Goal: Task Accomplishment & Management: Complete application form

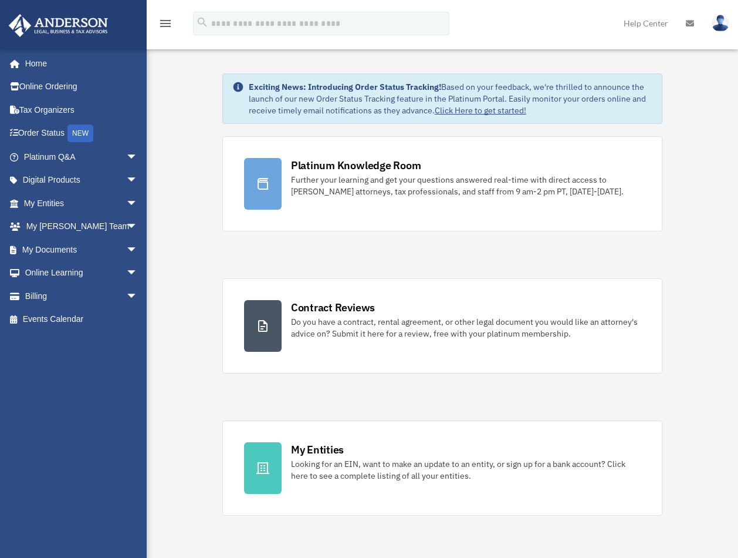
click at [55, 158] on link "Platinum Q&A arrow_drop_down" at bounding box center [81, 156] width 147 height 23
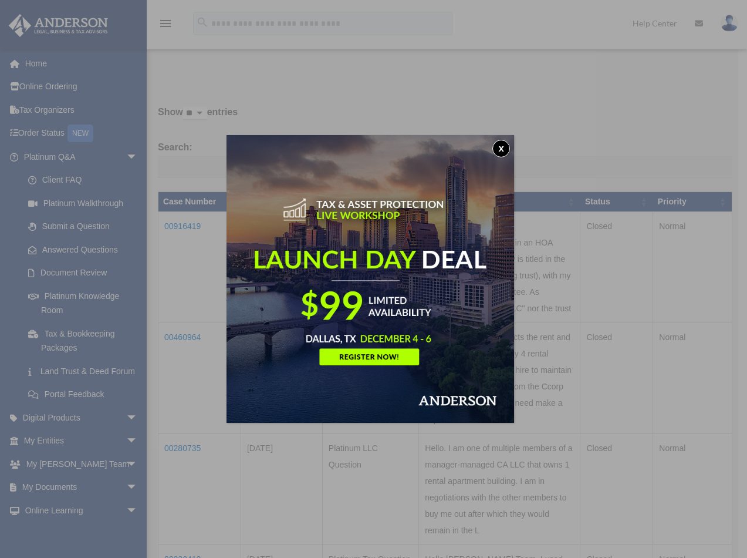
click at [504, 147] on button "x" at bounding box center [501, 149] width 18 height 18
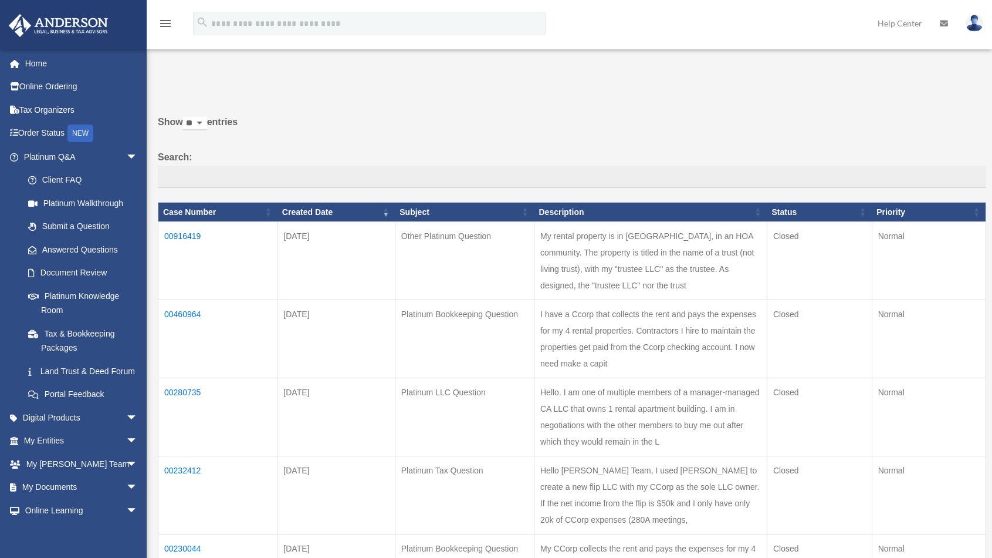
click at [90, 221] on link "Submit a Question" at bounding box center [82, 226] width 133 height 23
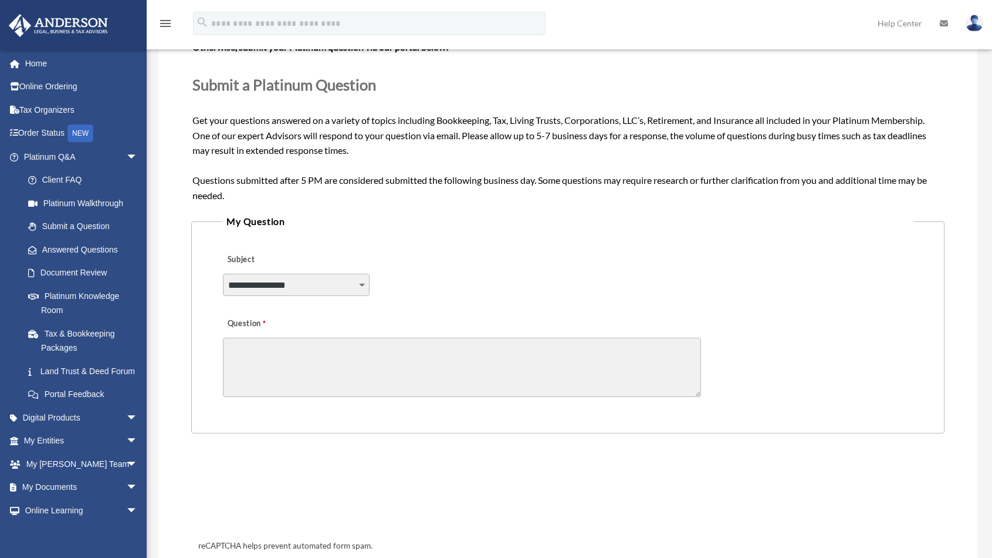
scroll to position [235, 0]
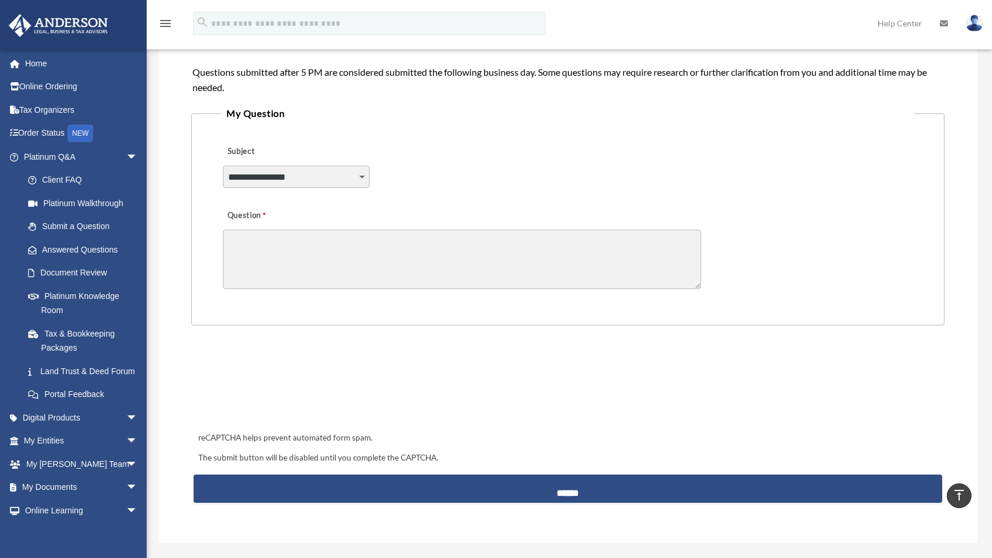
click at [302, 183] on select "**********" at bounding box center [296, 177] width 147 height 22
select select "******"
click at [223, 166] on select "**********" at bounding box center [296, 177] width 147 height 22
click at [499, 294] on div "Question" at bounding box center [568, 248] width 693 height 94
click at [299, 235] on textarea "Question" at bounding box center [462, 258] width 478 height 59
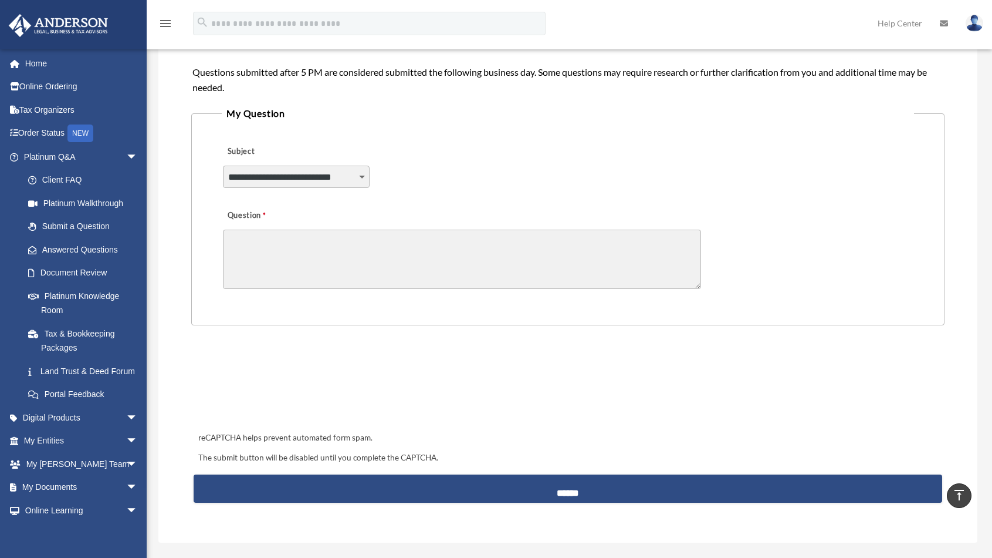
paste textarea "**********"
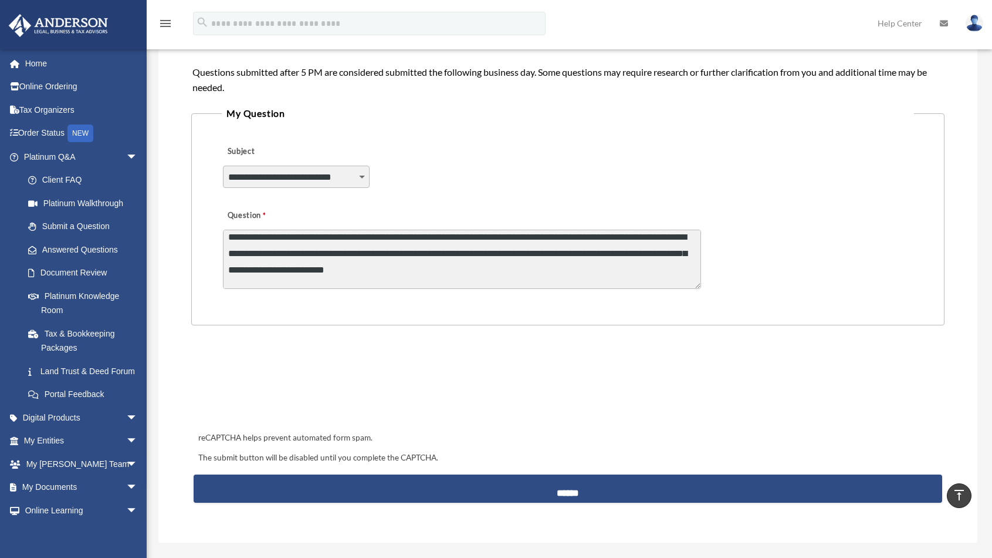
scroll to position [7, 0]
click at [322, 312] on fieldset "**********" at bounding box center [568, 215] width 754 height 220
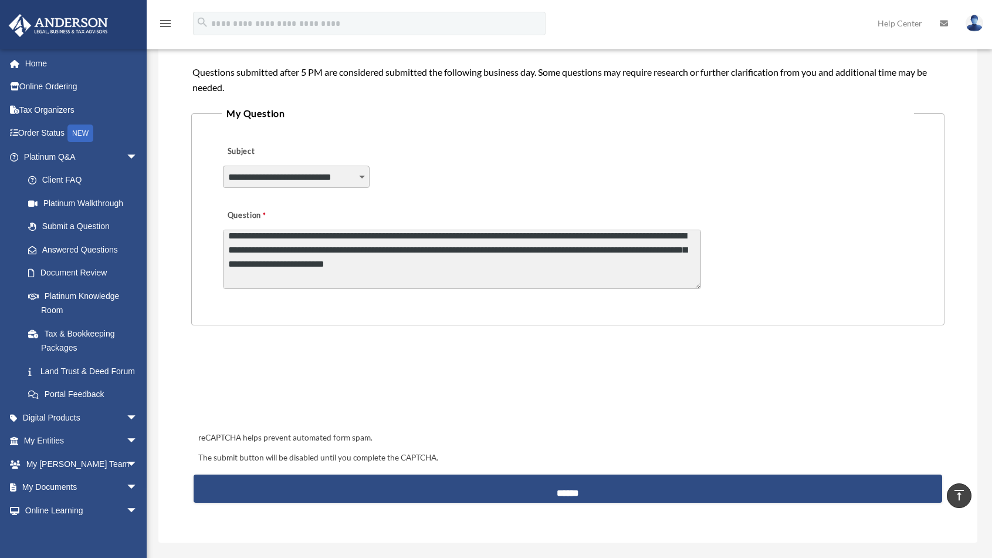
scroll to position [0, 0]
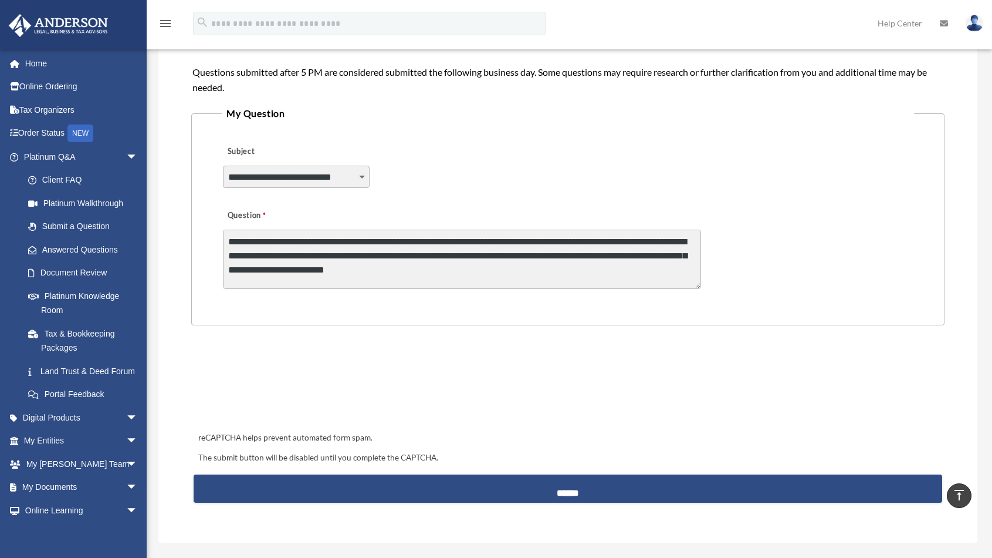
drag, startPoint x: 468, startPoint y: 239, endPoint x: 401, endPoint y: 239, distance: 67.5
click at [401, 239] on textarea "**********" at bounding box center [462, 258] width 478 height 59
drag, startPoint x: 360, startPoint y: 270, endPoint x: 354, endPoint y: 271, distance: 6.5
click at [354, 271] on textarea "**********" at bounding box center [462, 258] width 478 height 59
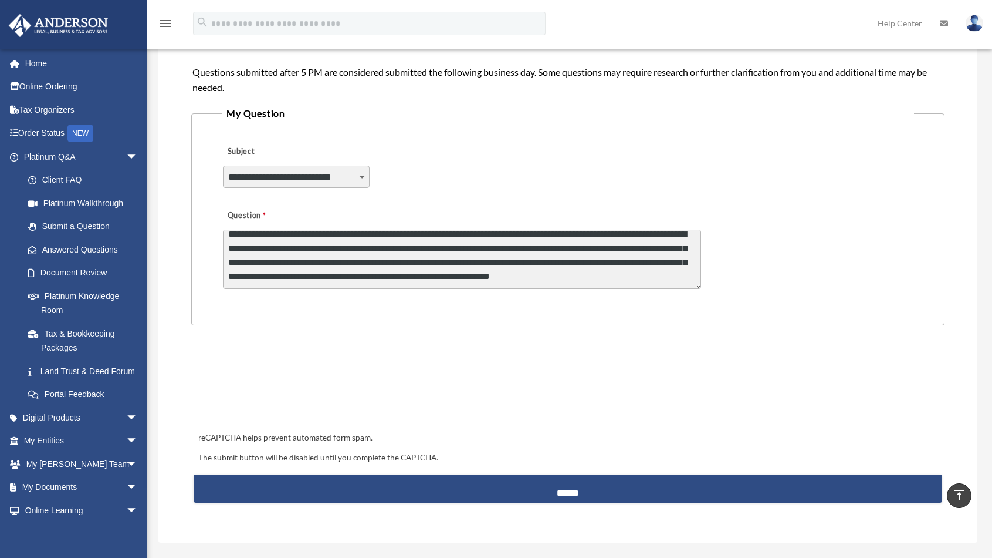
scroll to position [66, 0]
click at [441, 234] on textarea "**********" at bounding box center [462, 258] width 478 height 59
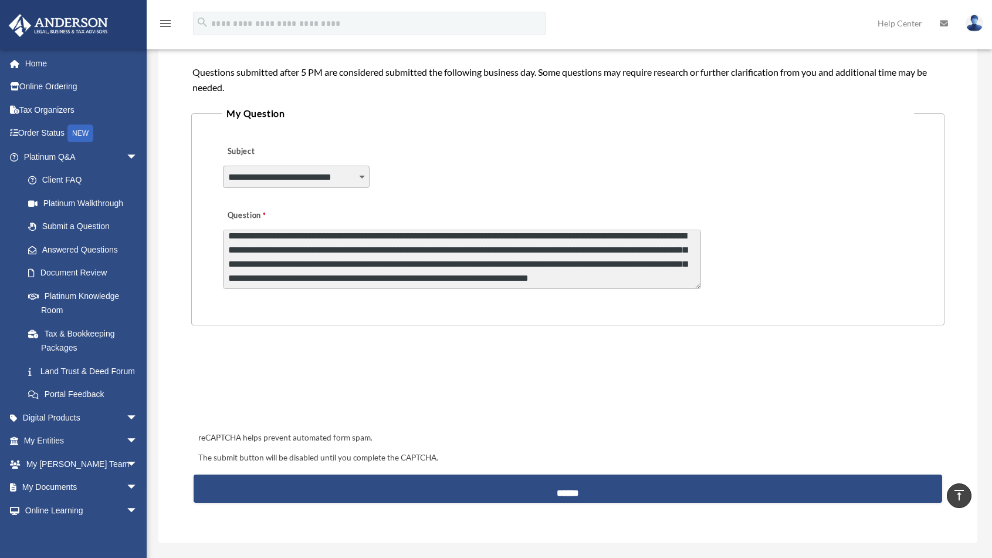
click at [610, 237] on textarea "**********" at bounding box center [462, 258] width 478 height 59
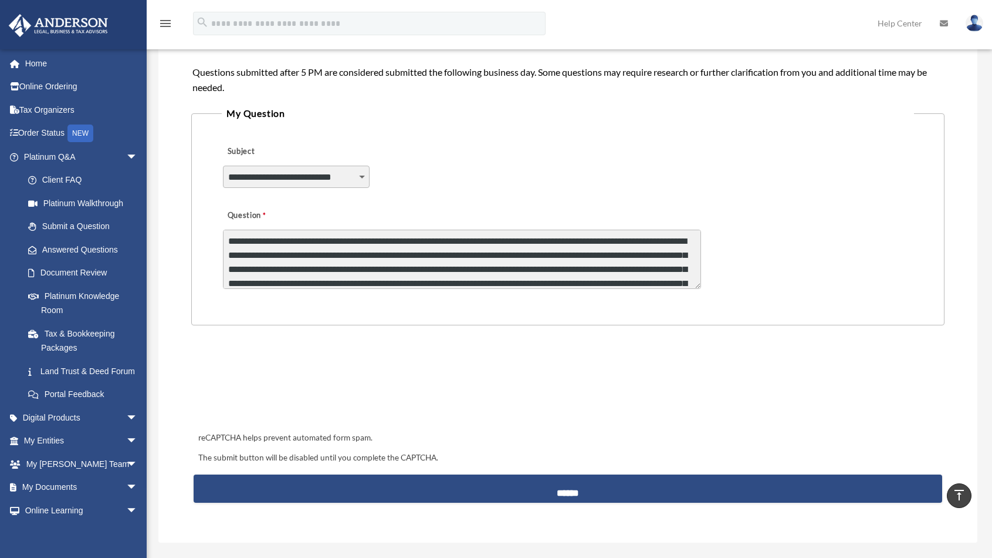
click at [590, 261] on textarea "**********" at bounding box center [462, 258] width 478 height 59
click at [548, 254] on textarea "**********" at bounding box center [462, 258] width 478 height 59
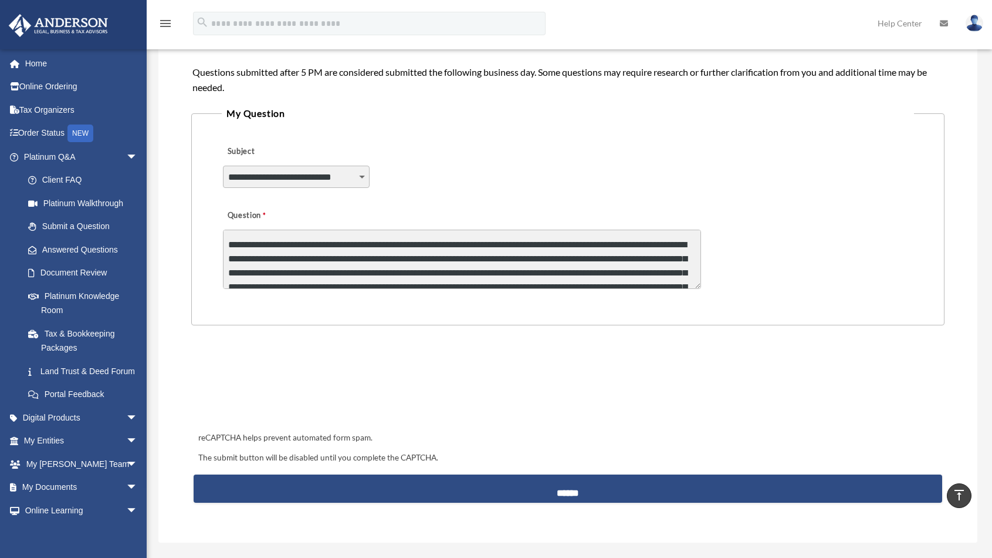
drag, startPoint x: 479, startPoint y: 241, endPoint x: 422, endPoint y: 245, distance: 57.1
click at [422, 245] on textarea "**********" at bounding box center [462, 258] width 478 height 59
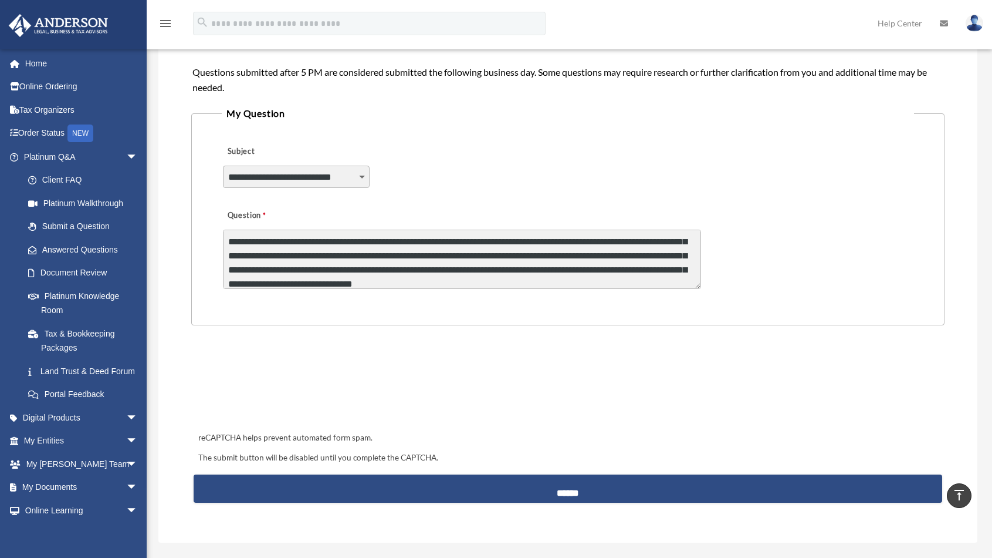
scroll to position [78, 0]
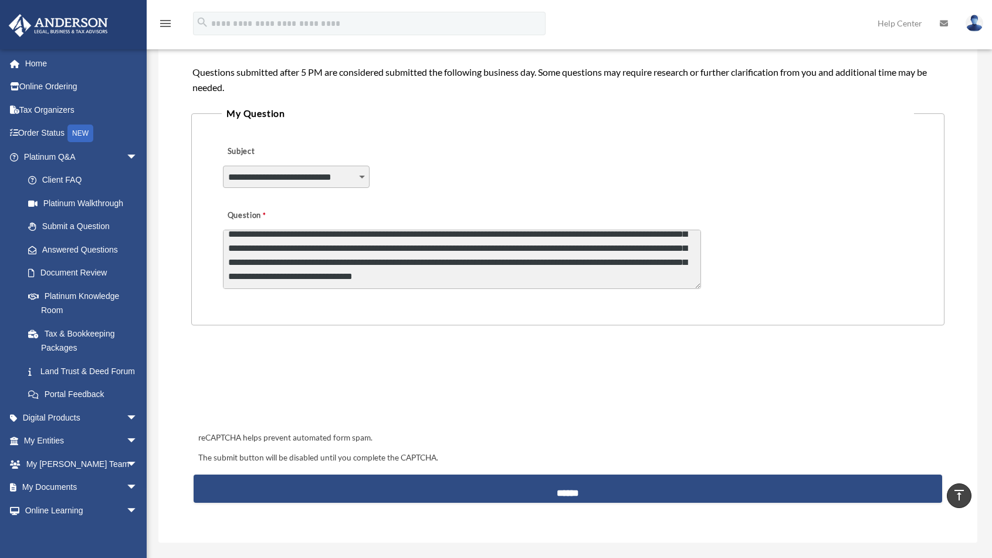
click at [464, 247] on textarea "**********" at bounding box center [462, 258] width 478 height 59
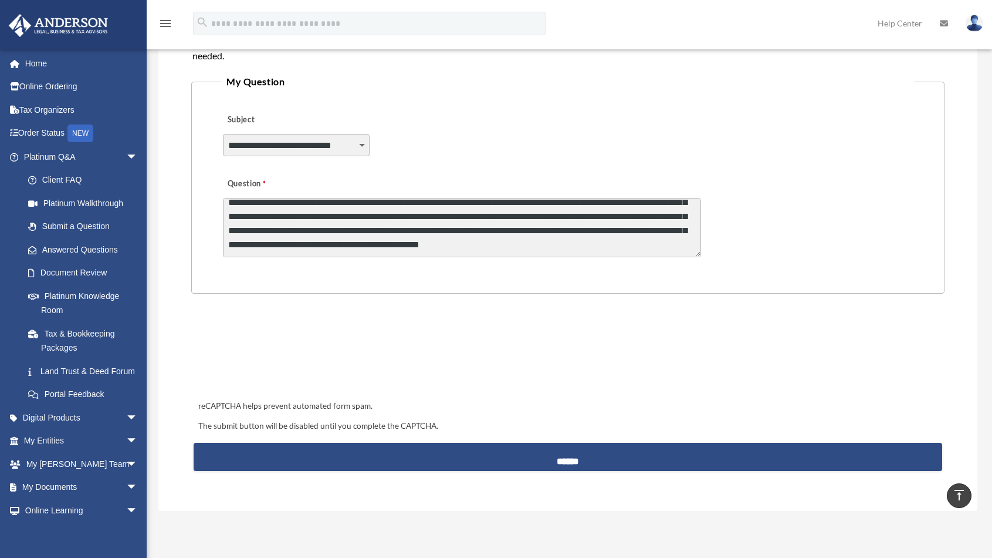
scroll to position [293, 0]
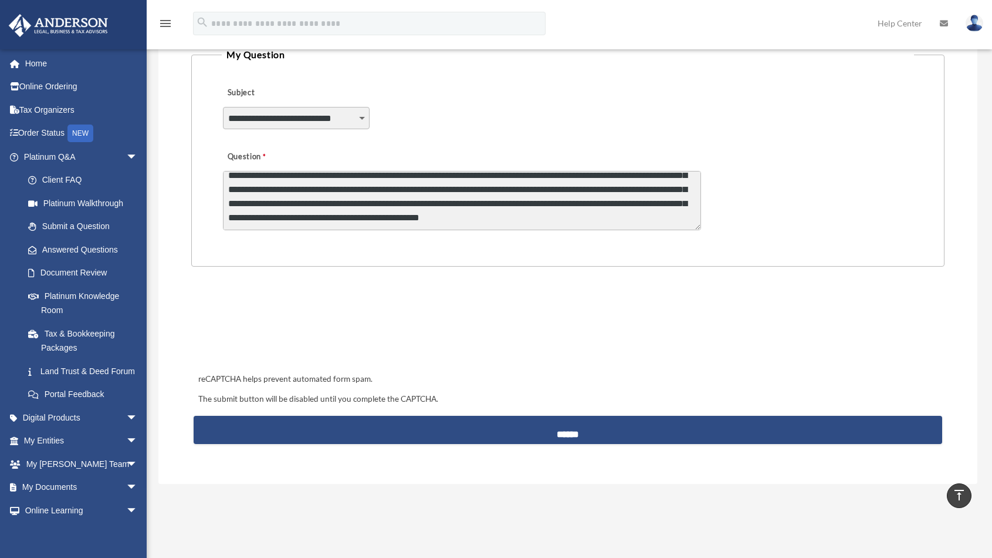
click at [687, 222] on textarea "**********" at bounding box center [462, 200] width 478 height 59
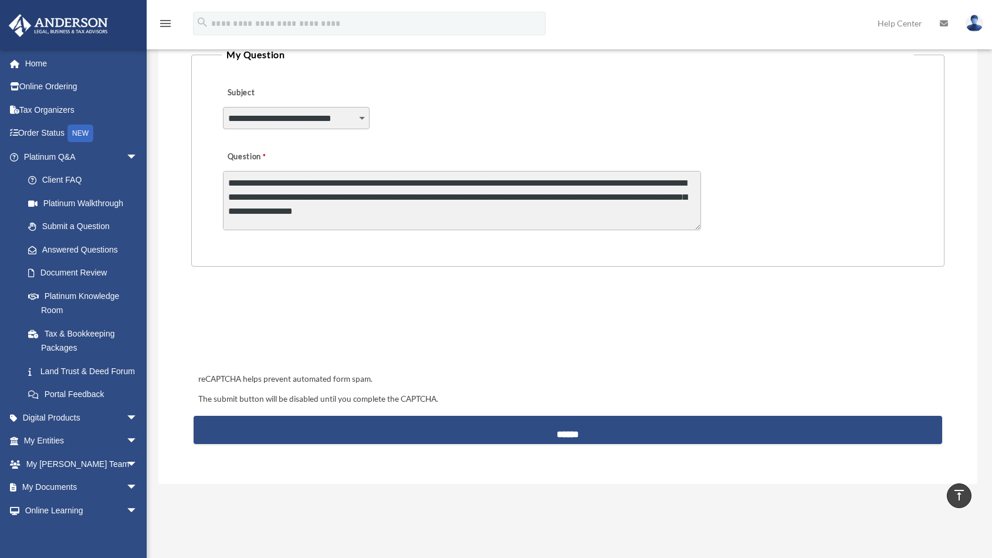
drag, startPoint x: 234, startPoint y: 220, endPoint x: 210, endPoint y: 161, distance: 63.8
click at [210, 161] on fieldset "**********" at bounding box center [568, 156] width 754 height 220
type textarea "**********"
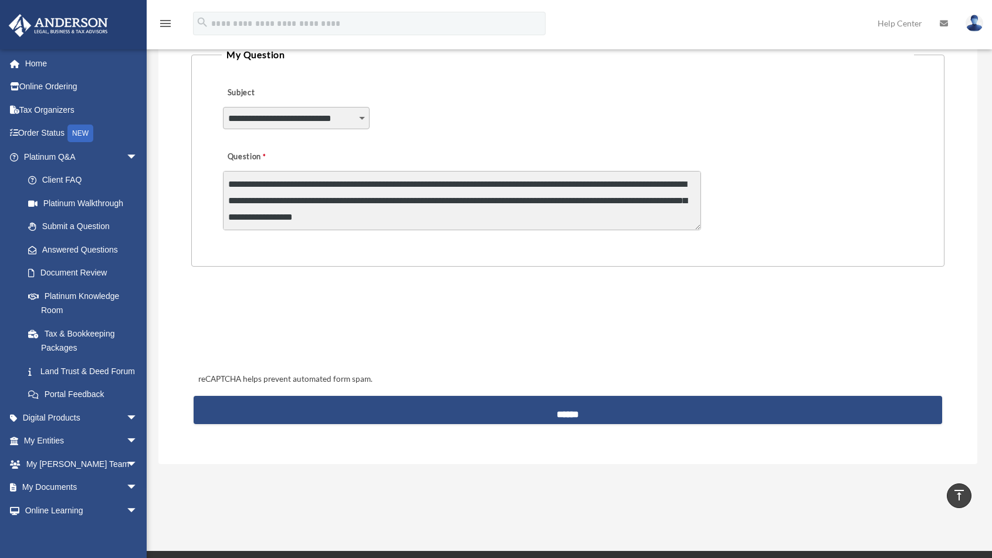
click at [572, 410] on input "******" at bounding box center [568, 410] width 749 height 28
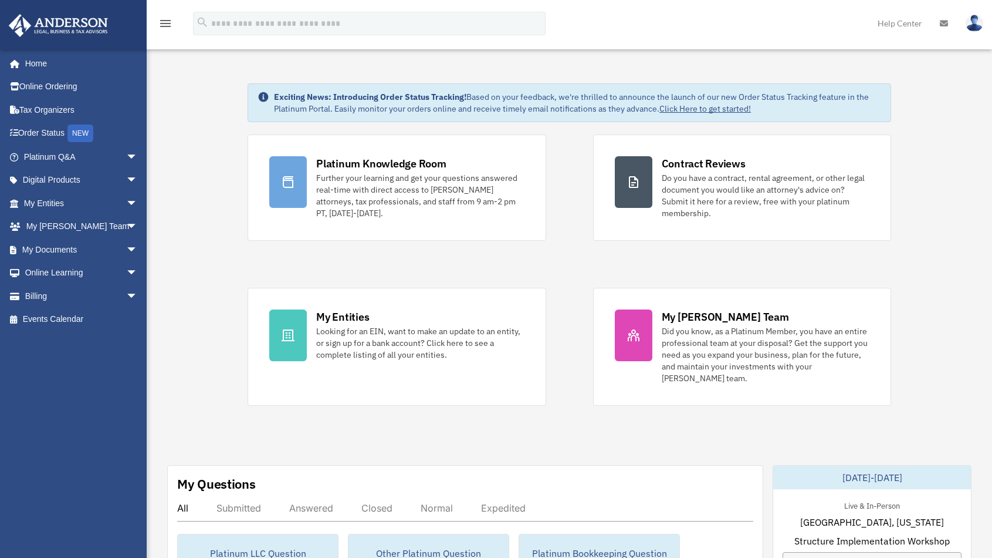
click at [55, 158] on link "Platinum Q&A arrow_drop_down" at bounding box center [81, 156] width 147 height 23
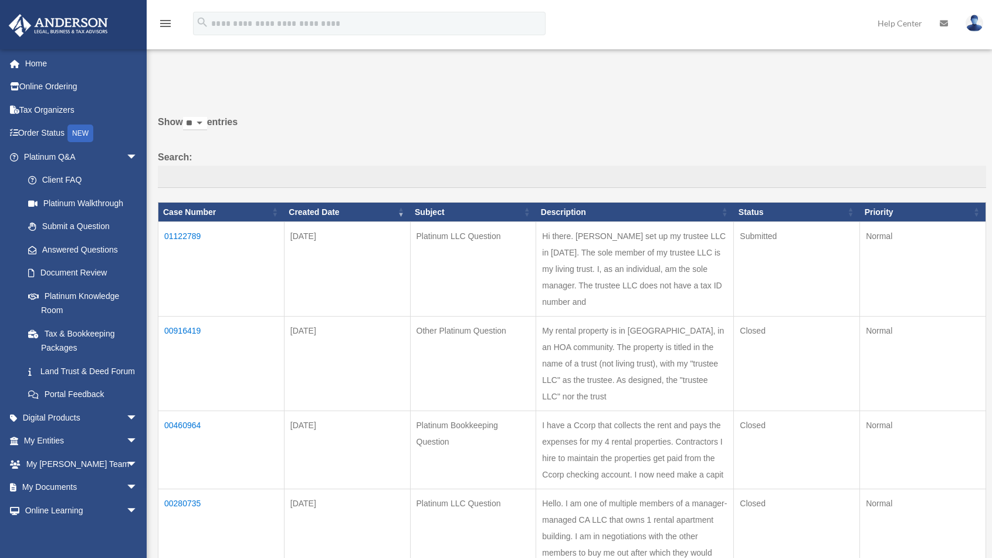
click at [596, 266] on td "Hi there. [PERSON_NAME] set up my trustee LLC in [DATE]. The sole member of my …" at bounding box center [635, 269] width 198 height 94
click at [199, 235] on td "01122789" at bounding box center [221, 269] width 126 height 94
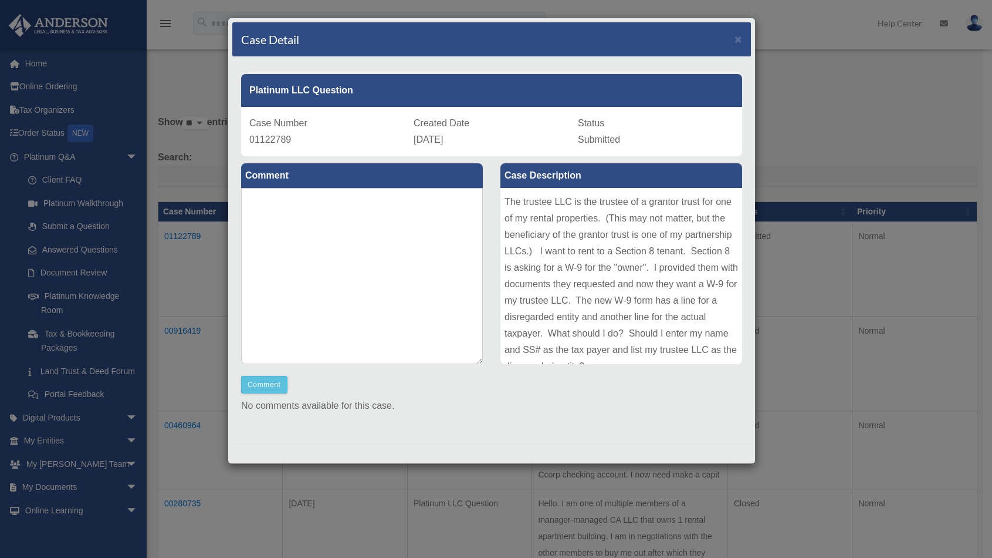
scroll to position [144, 0]
click at [735, 40] on span "×" at bounding box center [739, 38] width 8 height 13
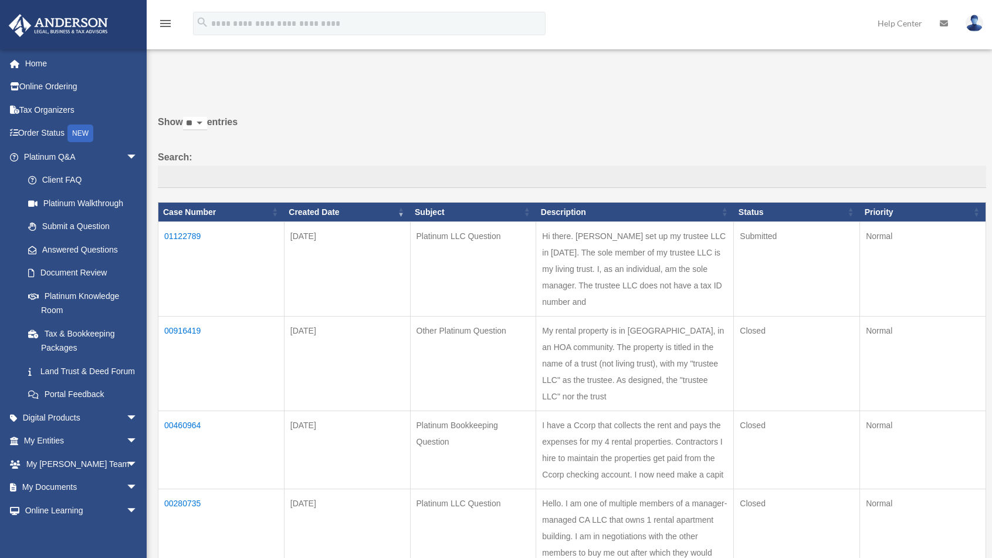
click at [51, 377] on link "Land Trust & Deed Forum" at bounding box center [82, 370] width 133 height 23
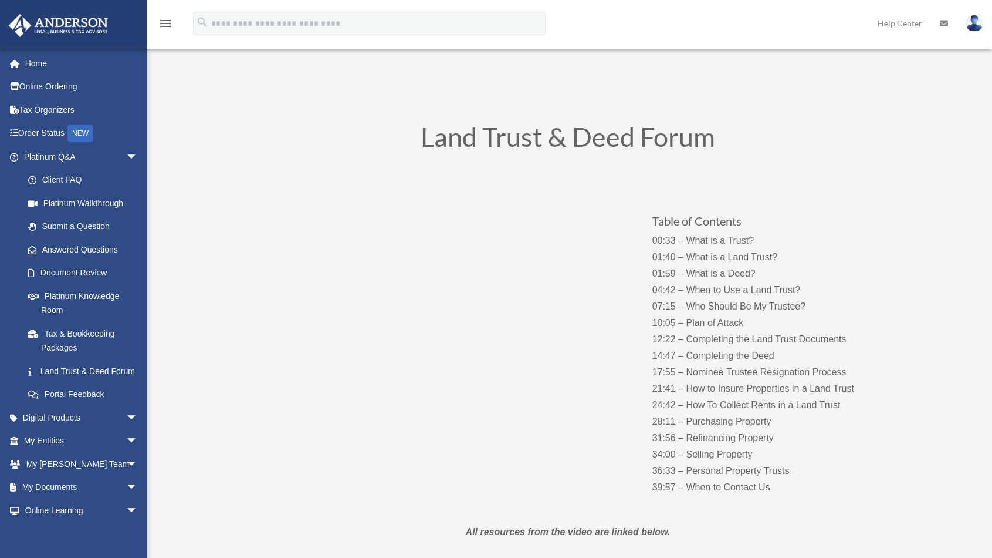
click at [126, 156] on span "arrow_drop_down" at bounding box center [137, 157] width 23 height 24
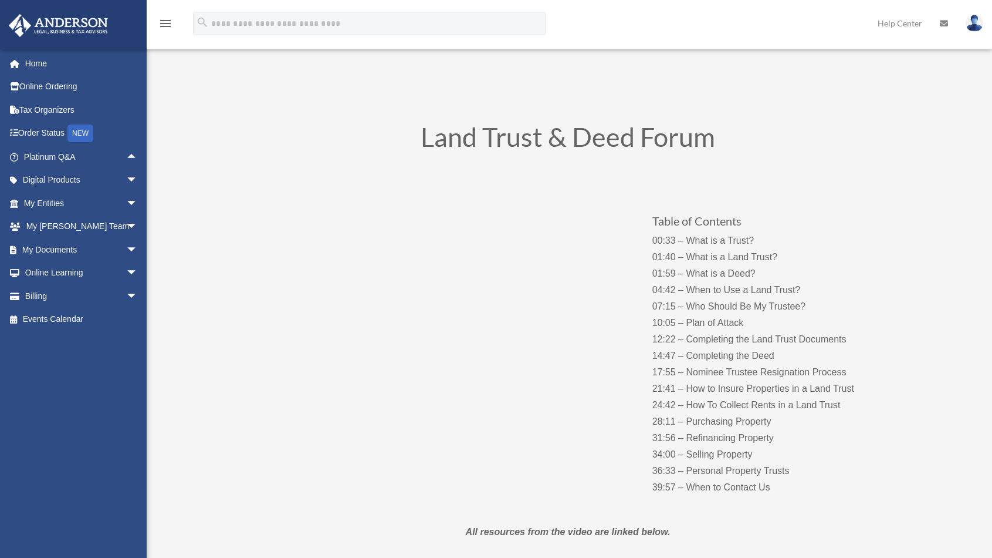
click at [126, 249] on span "arrow_drop_down" at bounding box center [137, 250] width 23 height 24
click at [52, 269] on link "Box" at bounding box center [85, 272] width 139 height 23
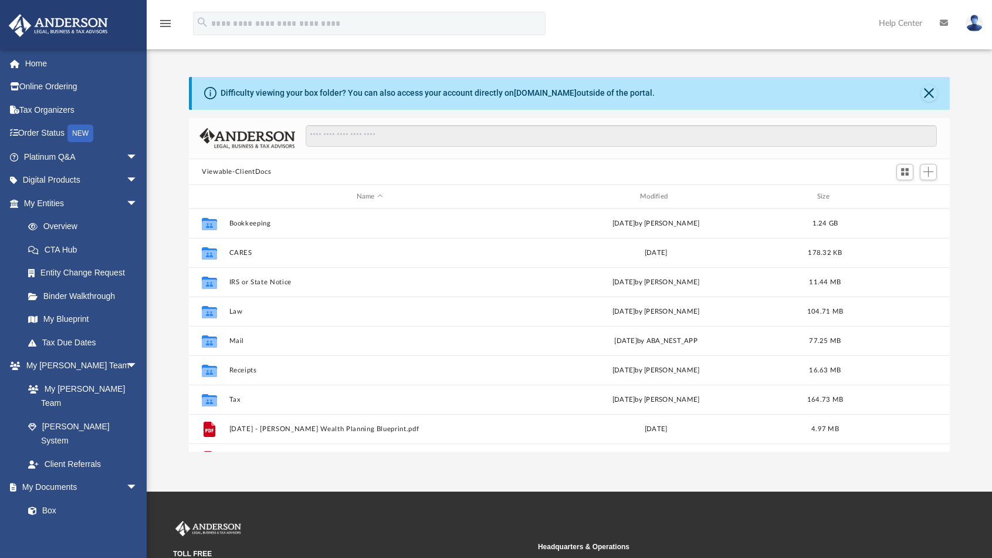
scroll to position [258, 752]
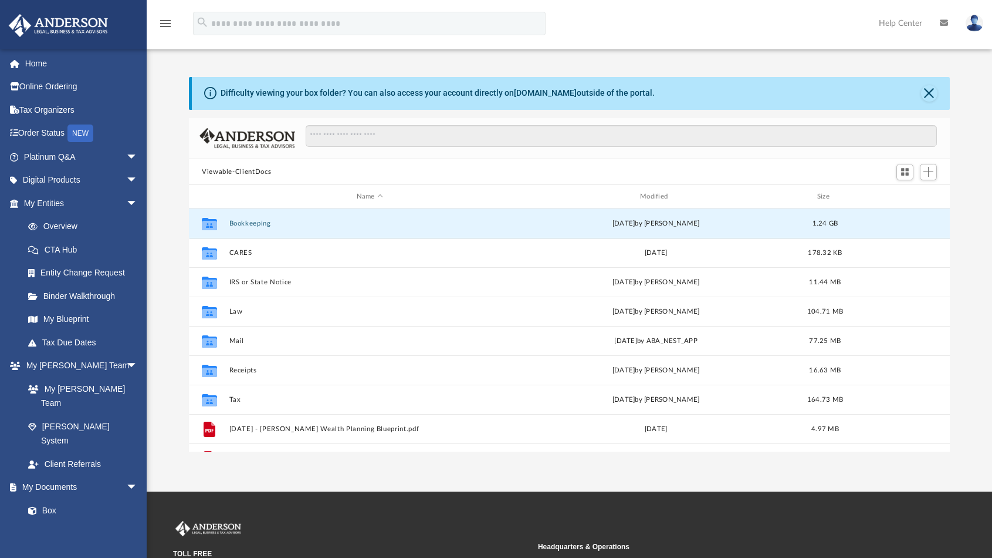
click at [234, 225] on button "Bookkeeping" at bounding box center [369, 223] width 281 height 8
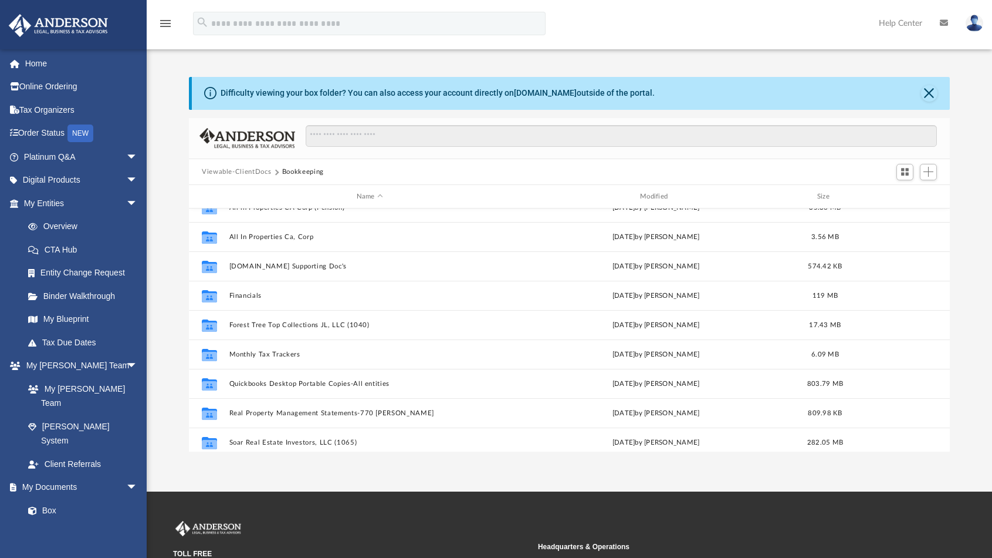
scroll to position [139, 0]
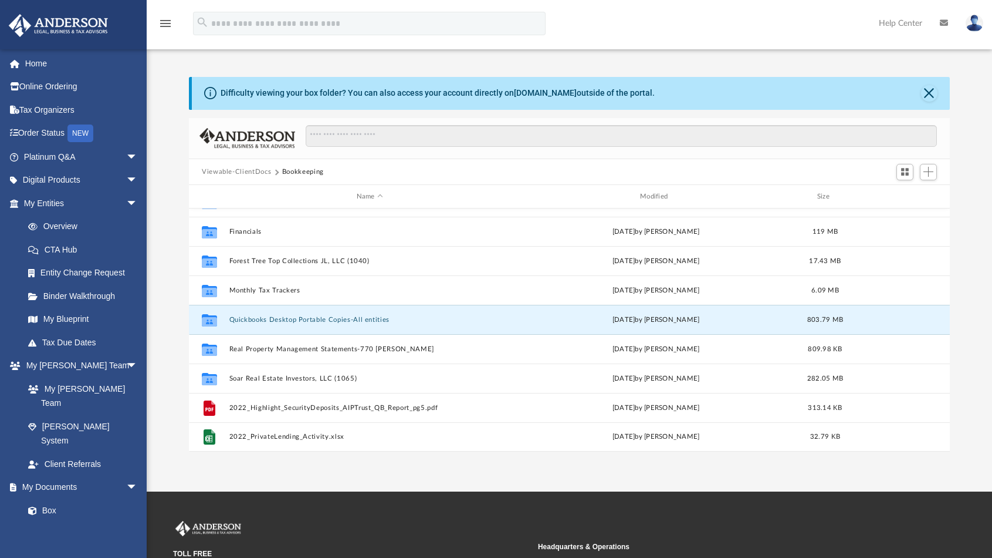
click at [280, 318] on button "Quickbooks Desktop Portable Copies-All entities" at bounding box center [369, 320] width 281 height 8
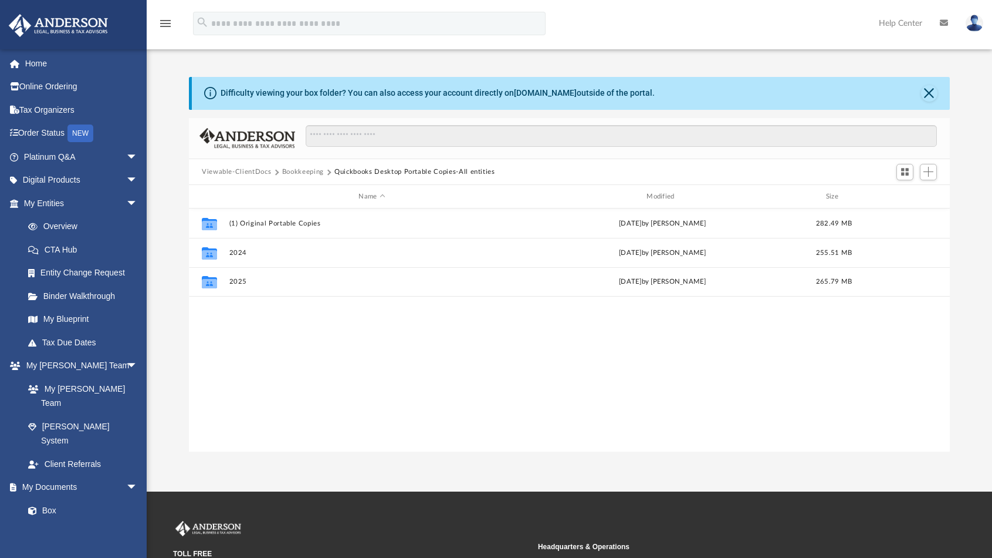
scroll to position [0, 0]
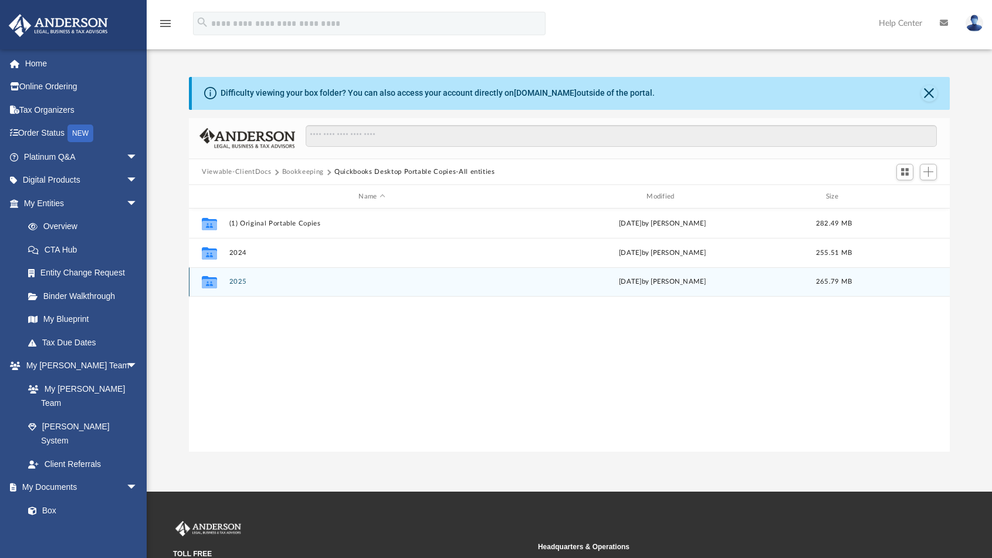
click at [238, 276] on div "Collaborated Folder 2025 [DATE] by [PERSON_NAME] 265.79 MB" at bounding box center [569, 281] width 761 height 29
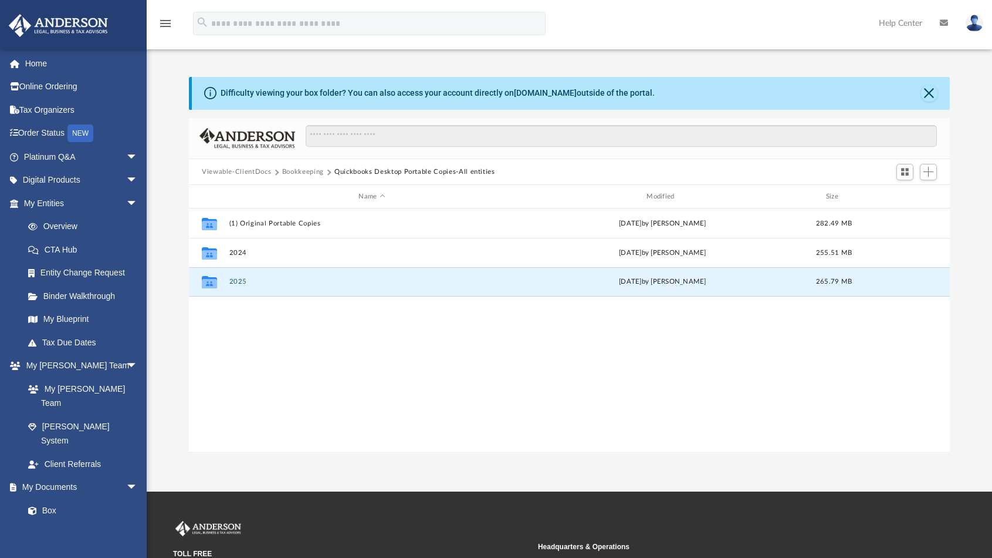
click at [239, 282] on button "2025" at bounding box center [372, 282] width 286 height 8
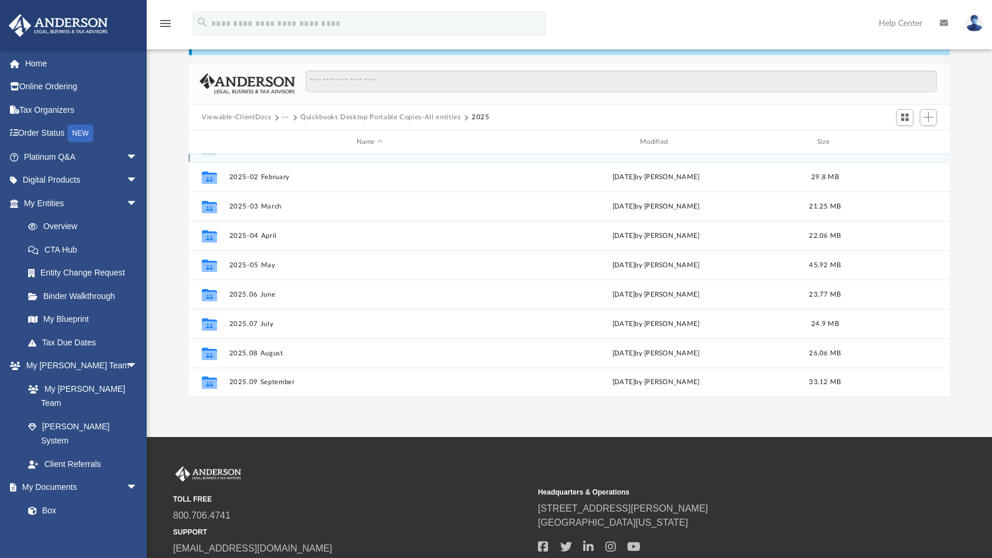
scroll to position [117, 0]
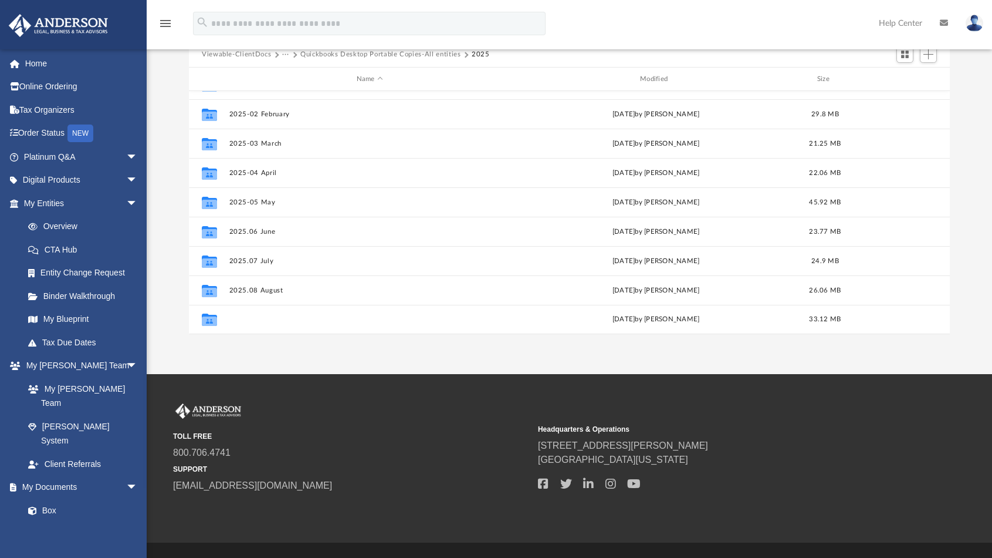
click at [274, 317] on button "2025.09 September" at bounding box center [369, 320] width 281 height 8
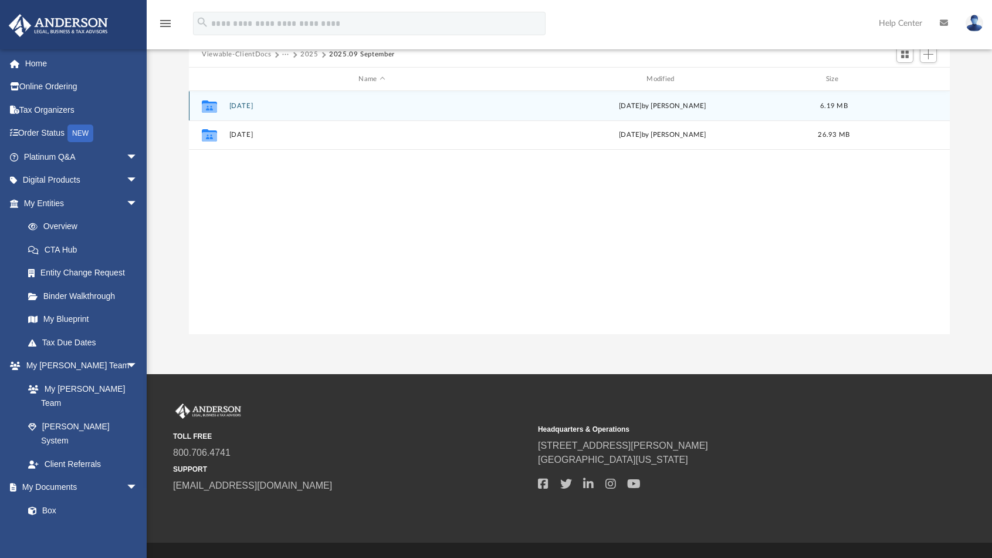
scroll to position [0, 0]
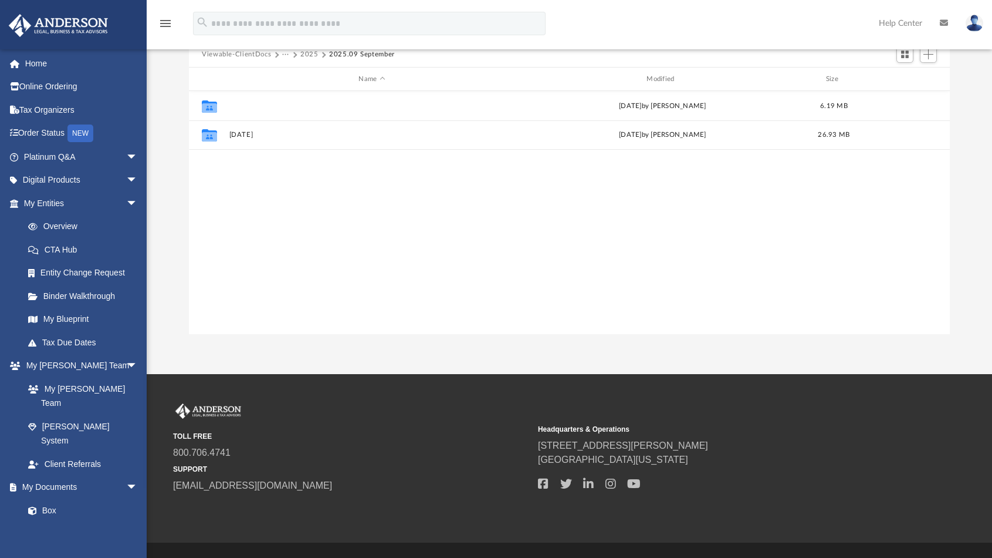
click at [256, 107] on button "[DATE]" at bounding box center [372, 106] width 286 height 8
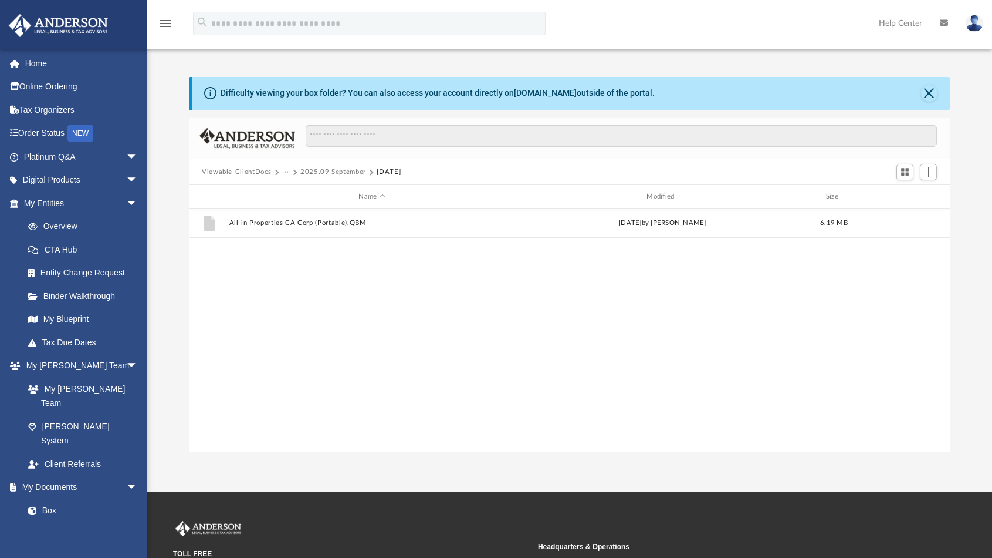
click at [346, 173] on button "2025.09 September" at bounding box center [333, 172] width 66 height 11
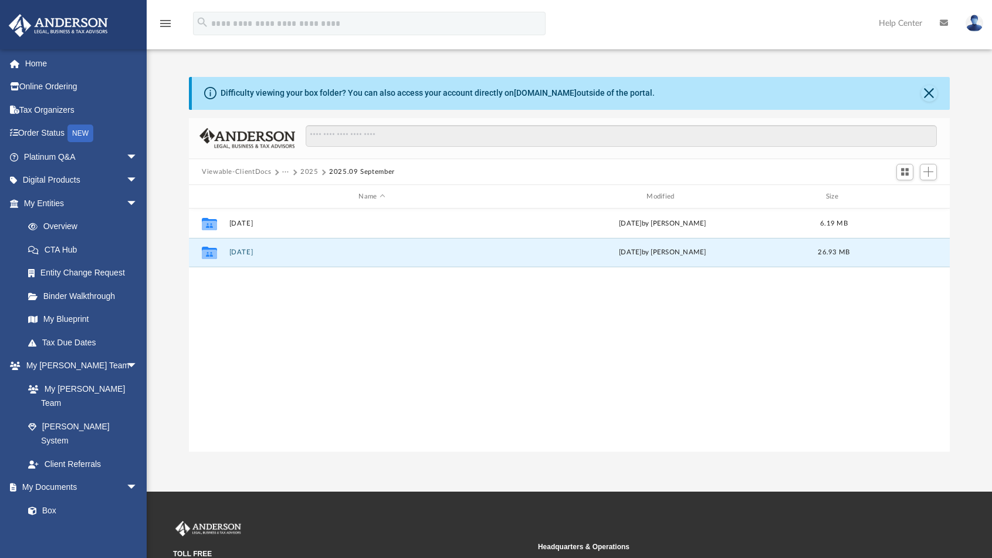
click at [256, 251] on button "[DATE]" at bounding box center [372, 253] width 286 height 8
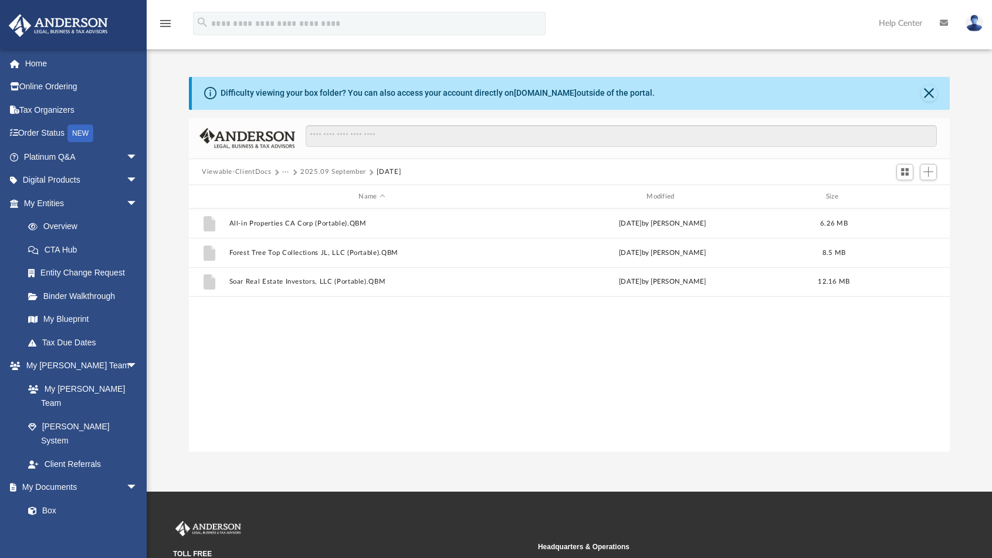
click at [331, 174] on button "2025.09 September" at bounding box center [333, 172] width 66 height 11
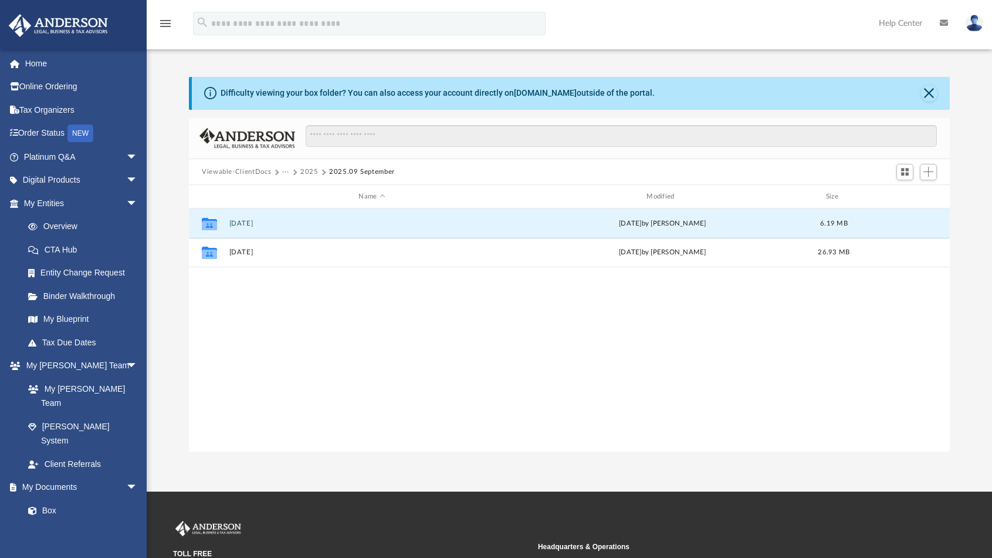
click at [258, 221] on button "[DATE]" at bounding box center [372, 223] width 286 height 8
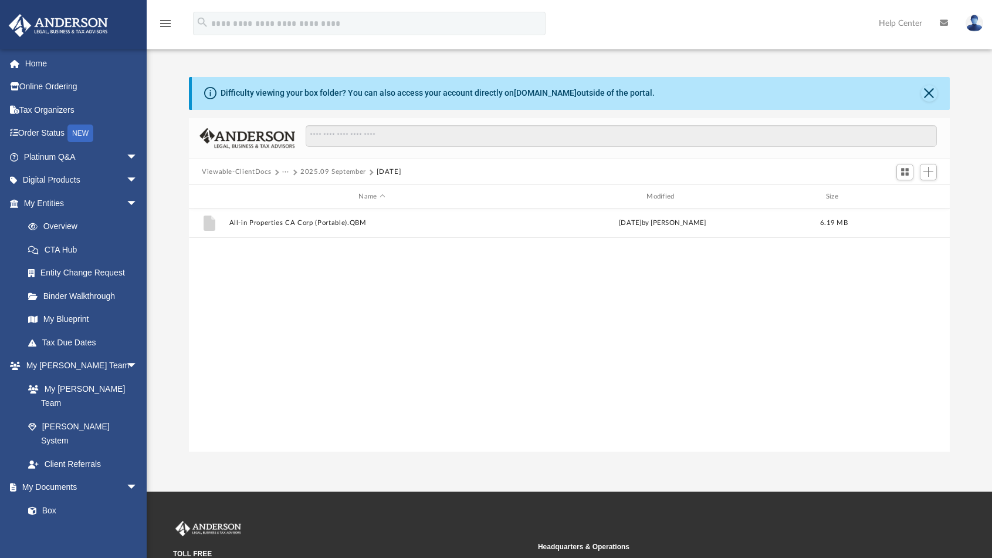
click at [333, 173] on button "2025.09 September" at bounding box center [333, 172] width 66 height 11
click at [261, 254] on button "[DATE]" at bounding box center [372, 253] width 286 height 8
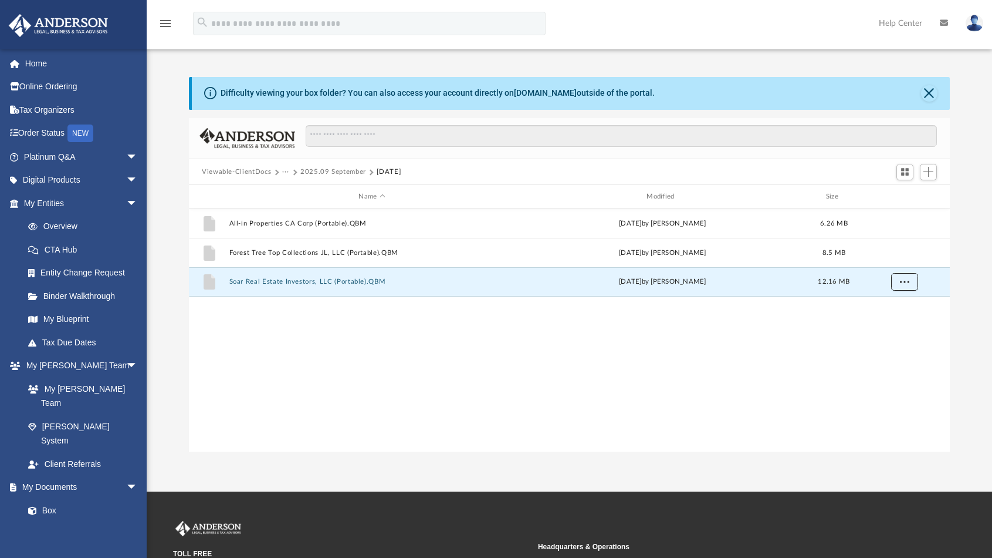
click at [910, 282] on button "More options" at bounding box center [904, 282] width 27 height 18
click at [900, 326] on li "Download" at bounding box center [894, 324] width 34 height 12
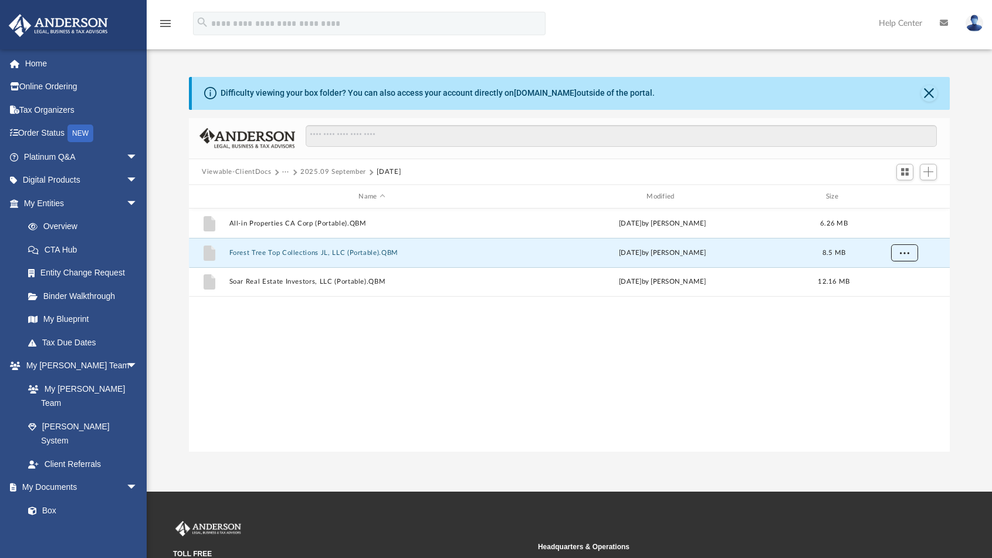
click at [907, 251] on span "More options" at bounding box center [904, 252] width 9 height 6
click at [893, 295] on li "Download" at bounding box center [894, 295] width 34 height 12
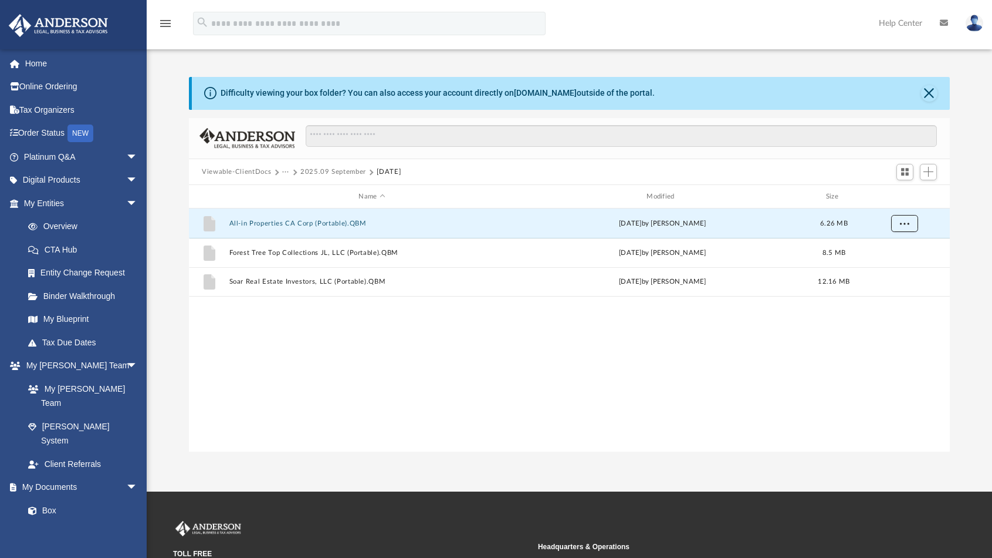
click at [909, 222] on span "More options" at bounding box center [904, 223] width 9 height 6
click at [894, 267] on li "Download" at bounding box center [894, 265] width 34 height 12
click at [330, 168] on button "2025.09 September" at bounding box center [333, 172] width 66 height 11
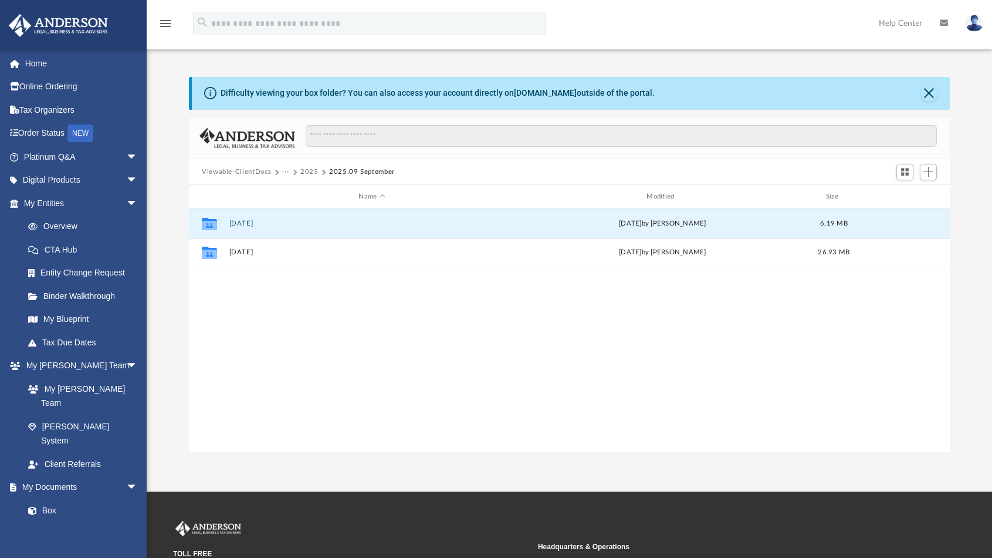
click at [260, 224] on button "[DATE]" at bounding box center [372, 223] width 286 height 8
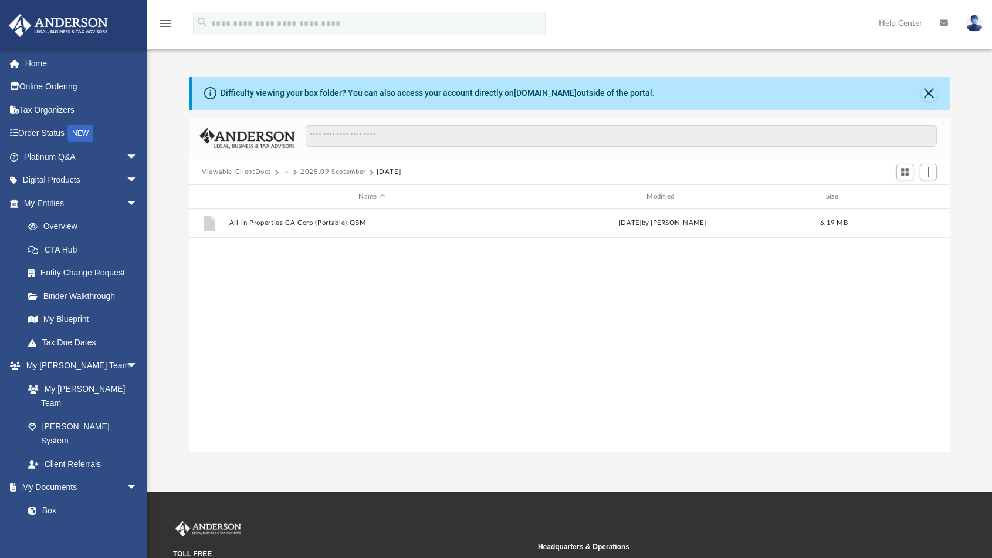
click at [906, 221] on span "More options" at bounding box center [904, 222] width 9 height 6
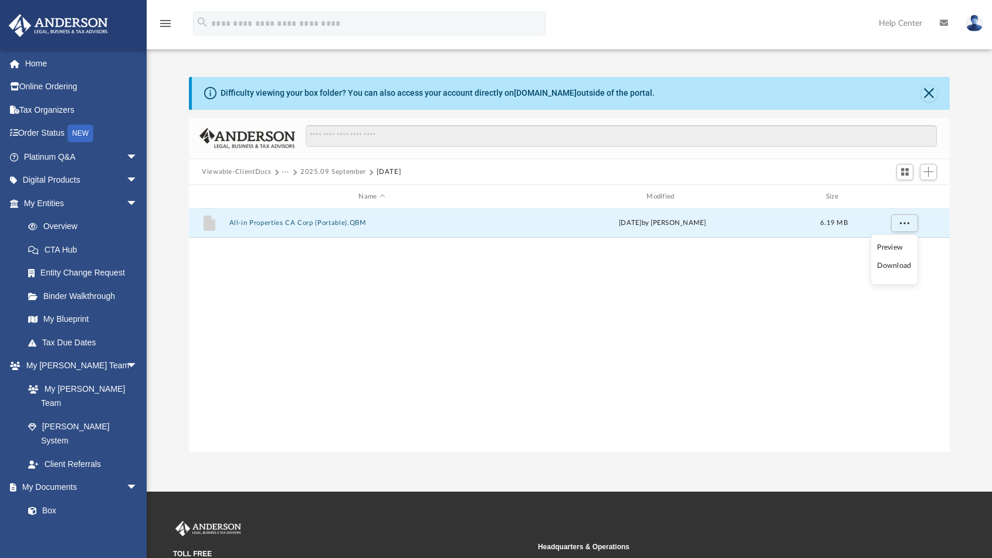
click at [893, 265] on li "Download" at bounding box center [894, 265] width 34 height 12
click at [324, 170] on button "2025.09 September" at bounding box center [333, 172] width 66 height 11
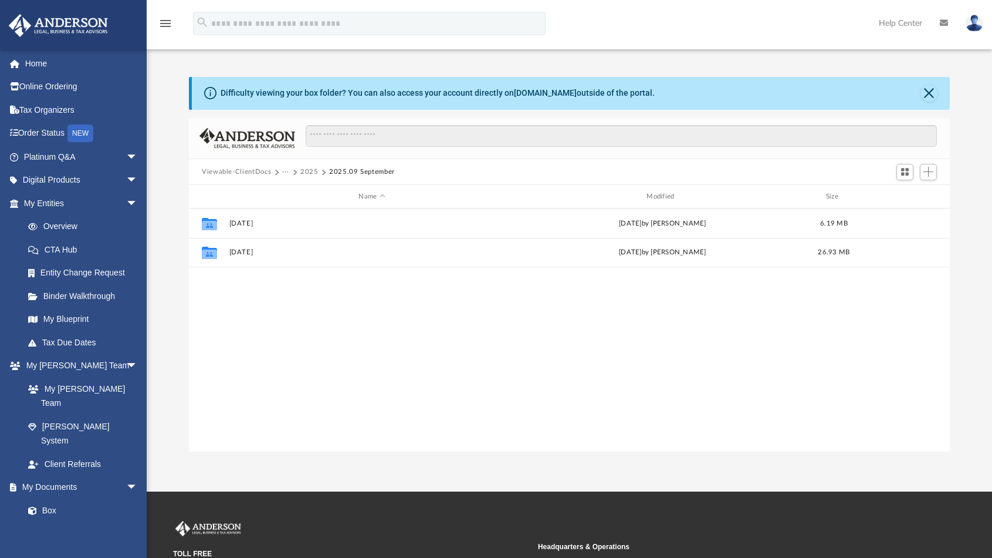
click at [305, 171] on button "2025" at bounding box center [309, 172] width 18 height 11
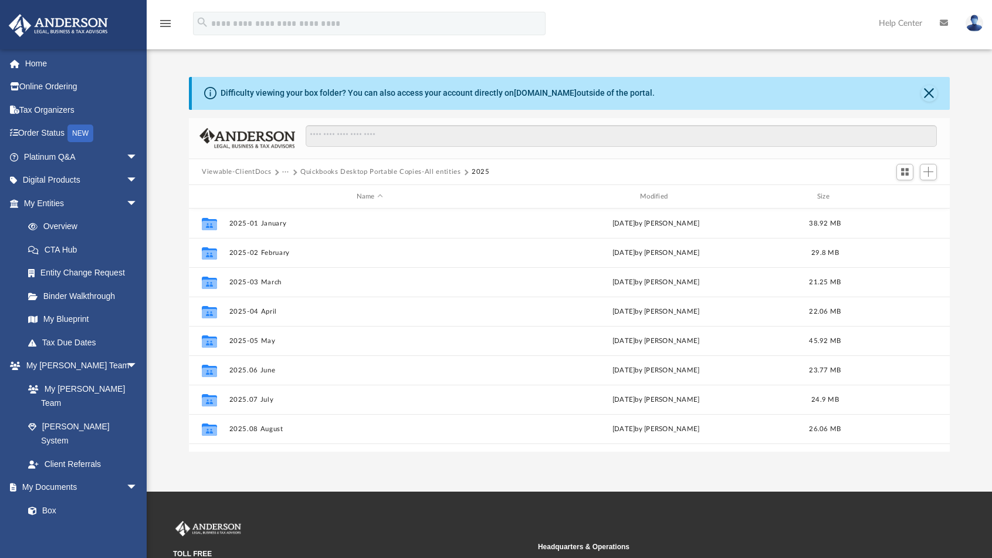
click at [285, 172] on button "···" at bounding box center [286, 172] width 8 height 11
click at [305, 191] on li "Bookkeeping" at bounding box center [309, 193] width 42 height 12
click at [244, 367] on button "Financials" at bounding box center [369, 370] width 281 height 8
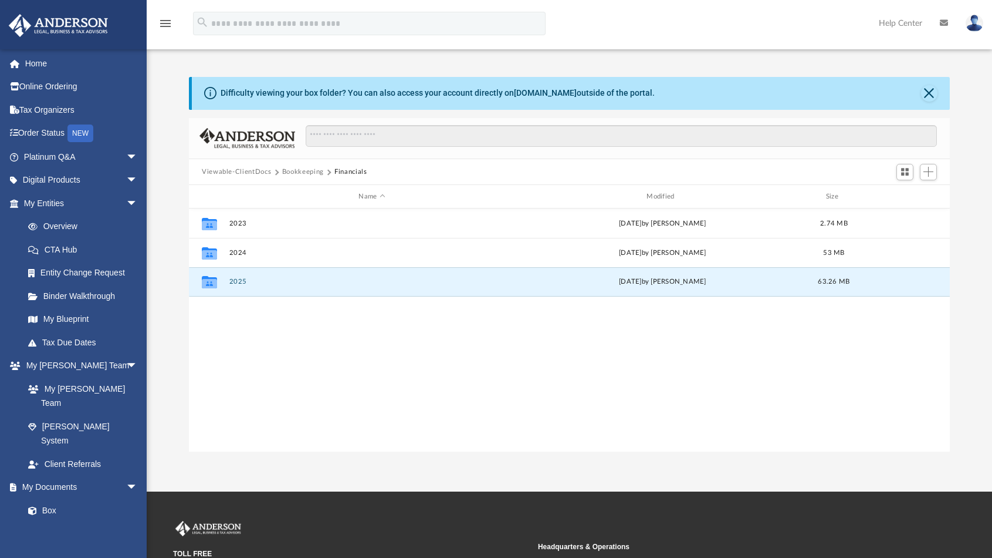
click at [237, 282] on button "2025" at bounding box center [372, 282] width 286 height 8
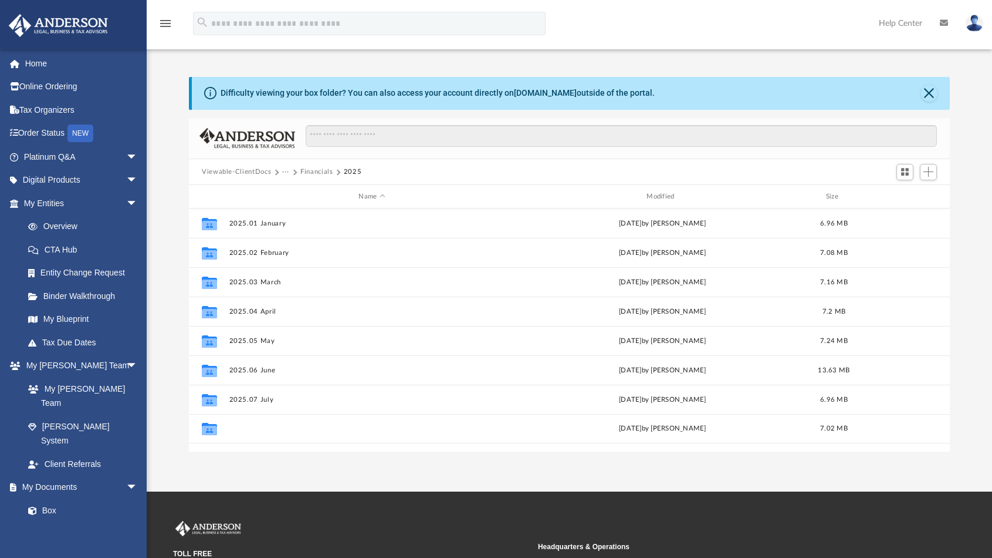
click at [258, 429] on button "2025.08 August" at bounding box center [372, 429] width 286 height 8
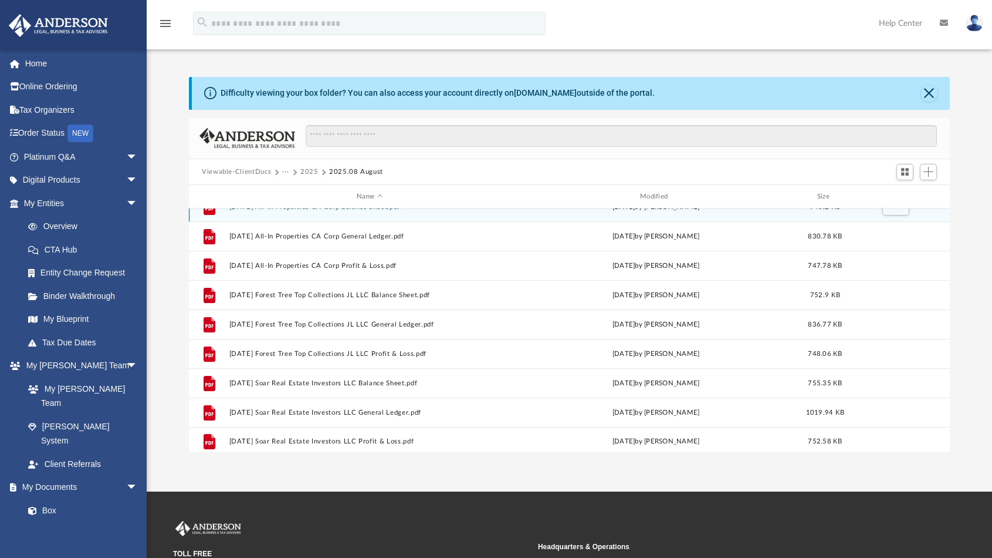
scroll to position [21, 0]
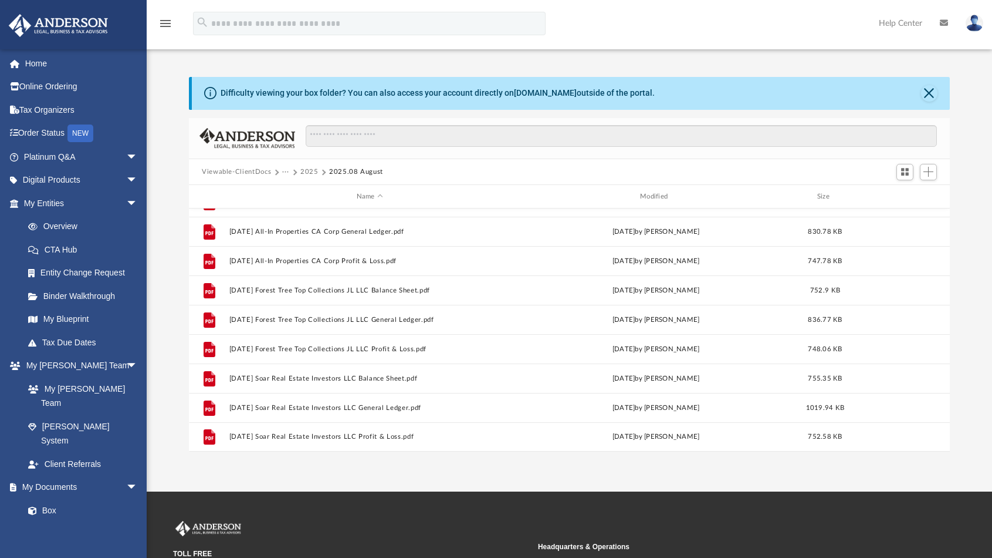
click at [893, 433] on span "More options" at bounding box center [895, 436] width 9 height 6
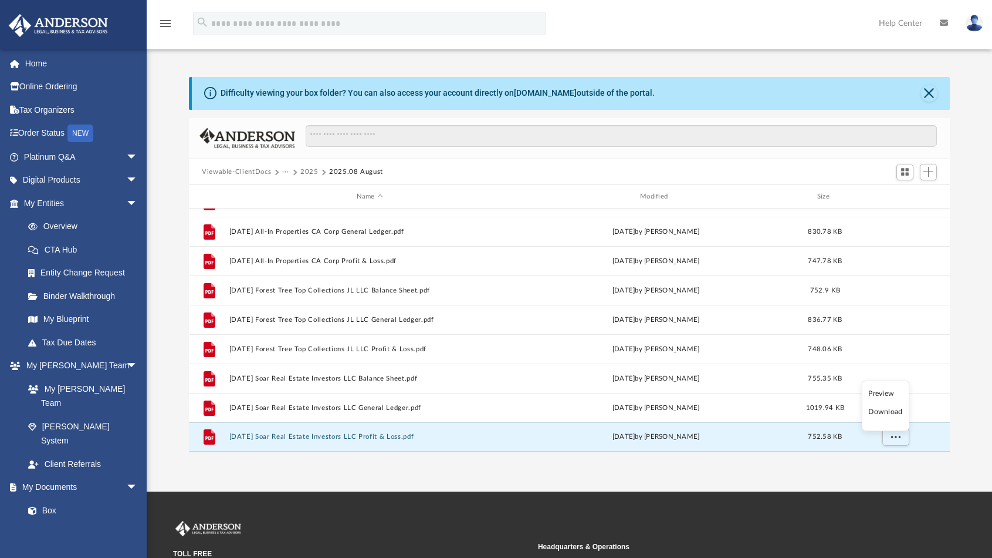
click at [894, 413] on li "Download" at bounding box center [886, 412] width 34 height 12
click at [895, 407] on span "More options" at bounding box center [895, 407] width 9 height 6
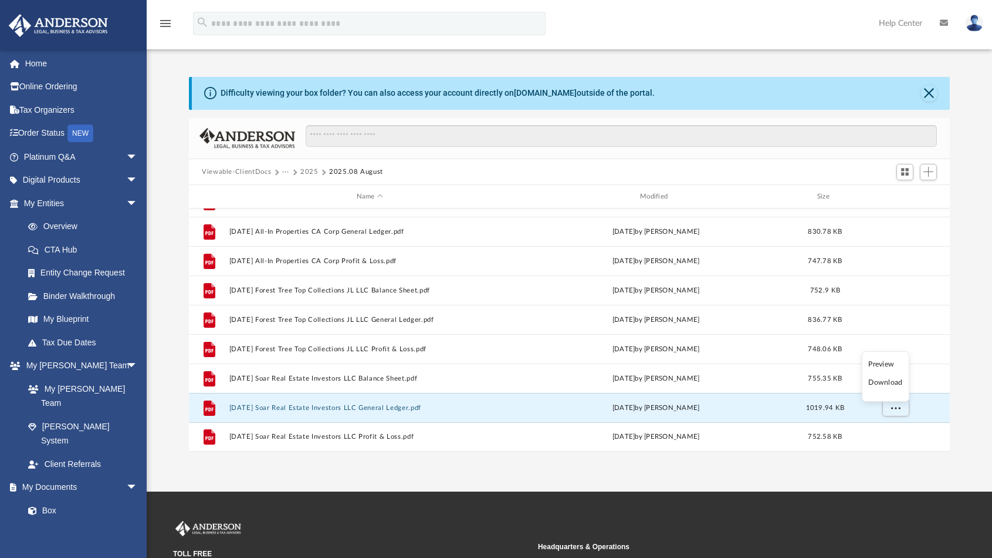
click at [885, 383] on li "Download" at bounding box center [886, 382] width 34 height 12
click at [893, 375] on span "More options" at bounding box center [895, 378] width 9 height 6
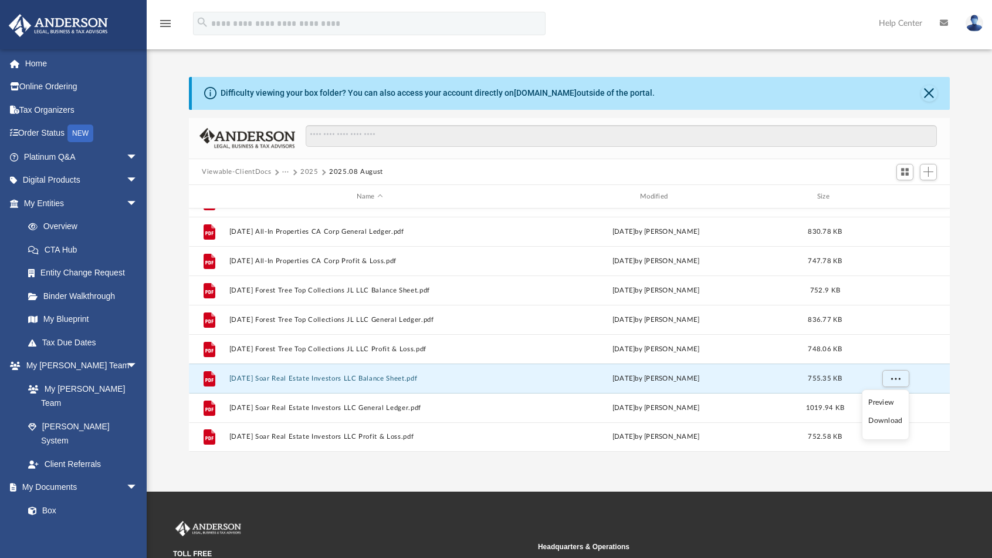
click at [889, 424] on li "Download" at bounding box center [886, 420] width 34 height 12
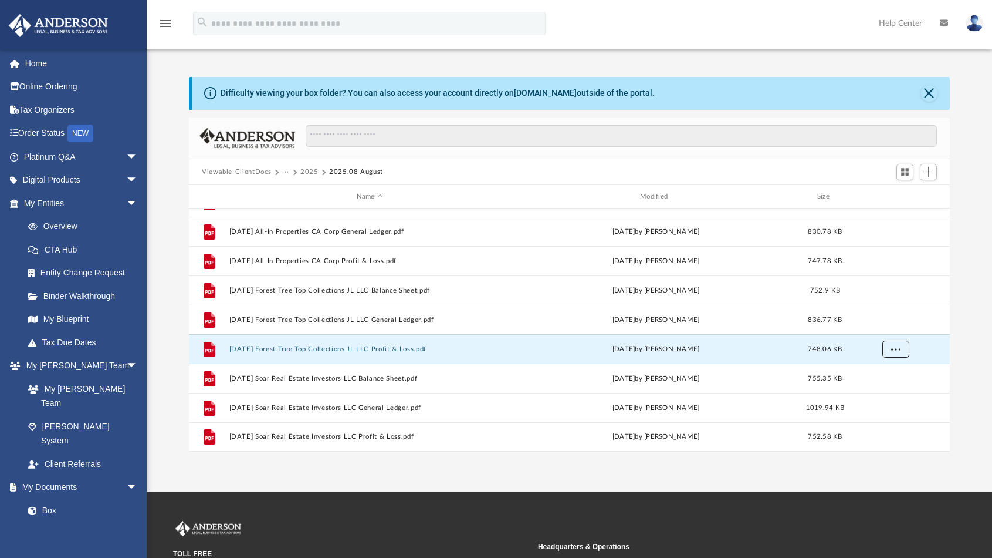
click at [899, 352] on button "More options" at bounding box center [896, 349] width 27 height 18
click at [887, 396] on li "Download" at bounding box center [886, 391] width 34 height 12
click at [897, 317] on span "More options" at bounding box center [895, 319] width 9 height 6
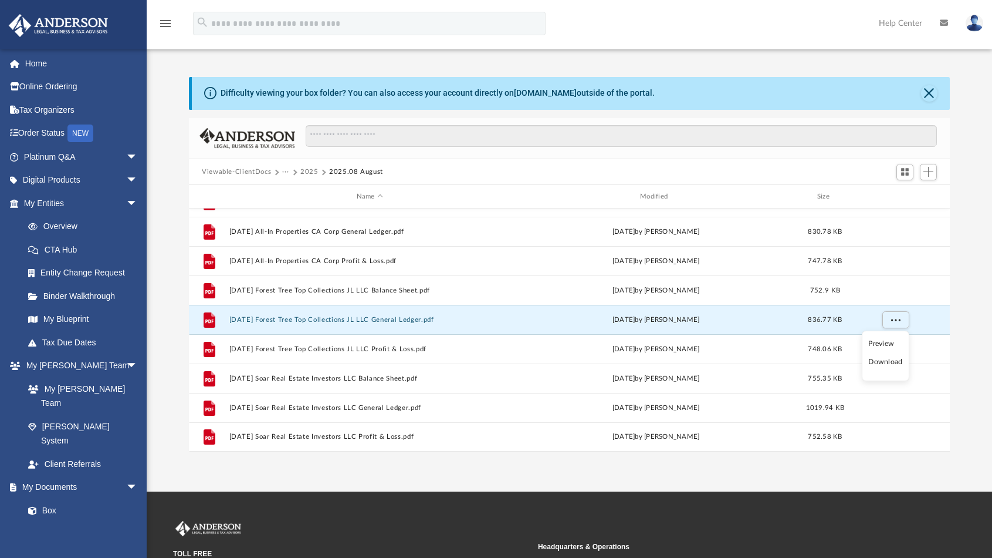
click at [894, 363] on li "Download" at bounding box center [886, 362] width 34 height 12
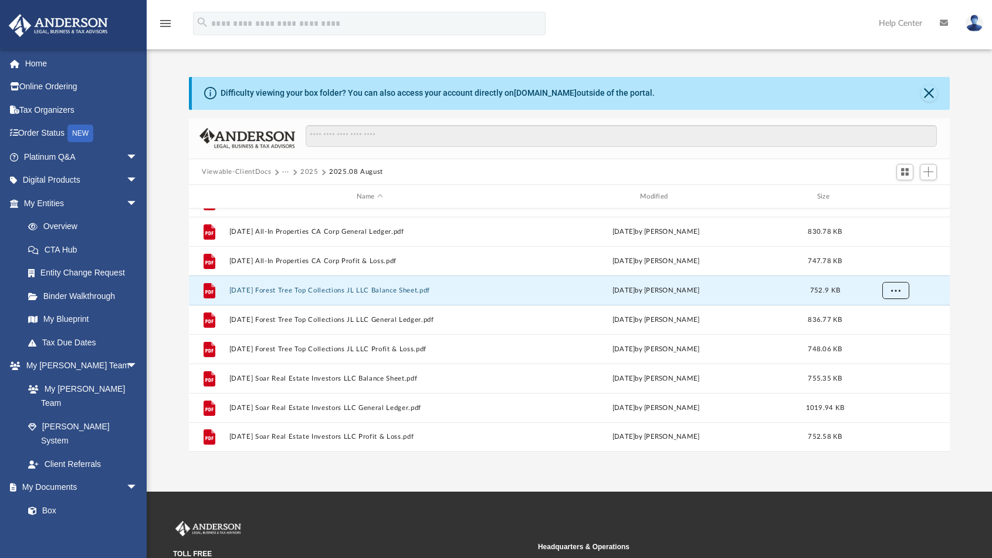
click at [895, 292] on span "More options" at bounding box center [895, 290] width 9 height 6
click at [885, 331] on li "Download" at bounding box center [886, 332] width 34 height 12
click at [902, 262] on button "More options" at bounding box center [896, 261] width 27 height 18
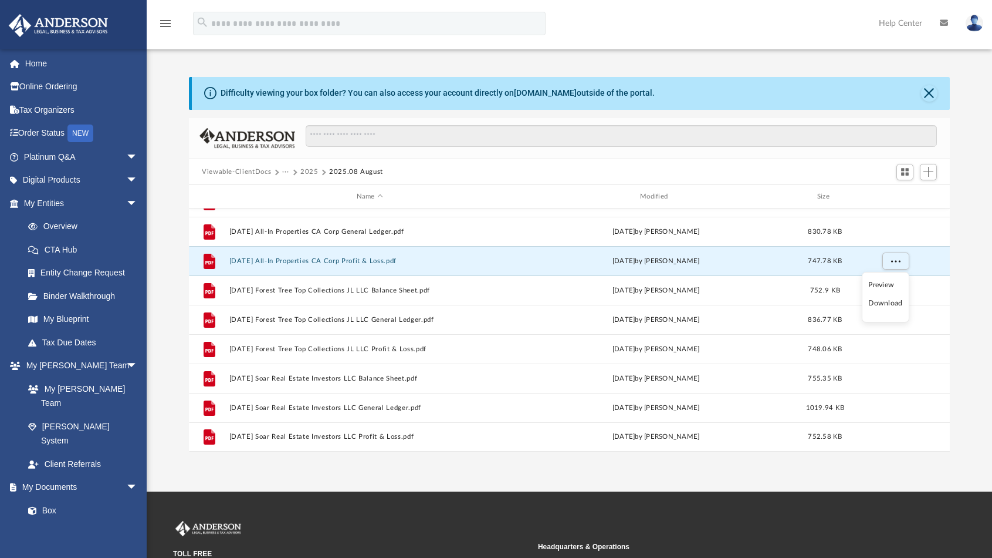
click at [886, 306] on li "Download" at bounding box center [886, 303] width 34 height 12
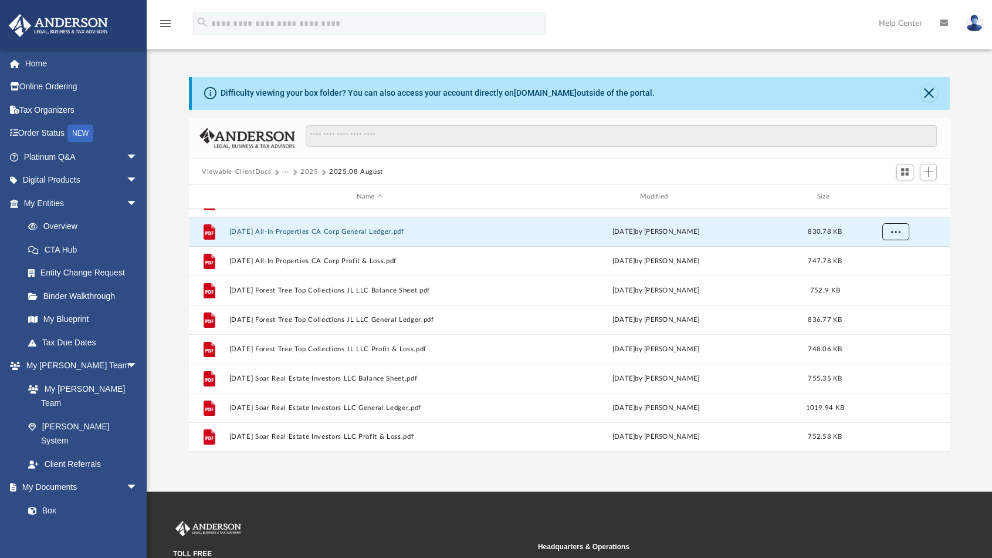
click at [900, 234] on button "More options" at bounding box center [896, 232] width 27 height 18
click at [885, 275] on li "Download" at bounding box center [886, 274] width 34 height 12
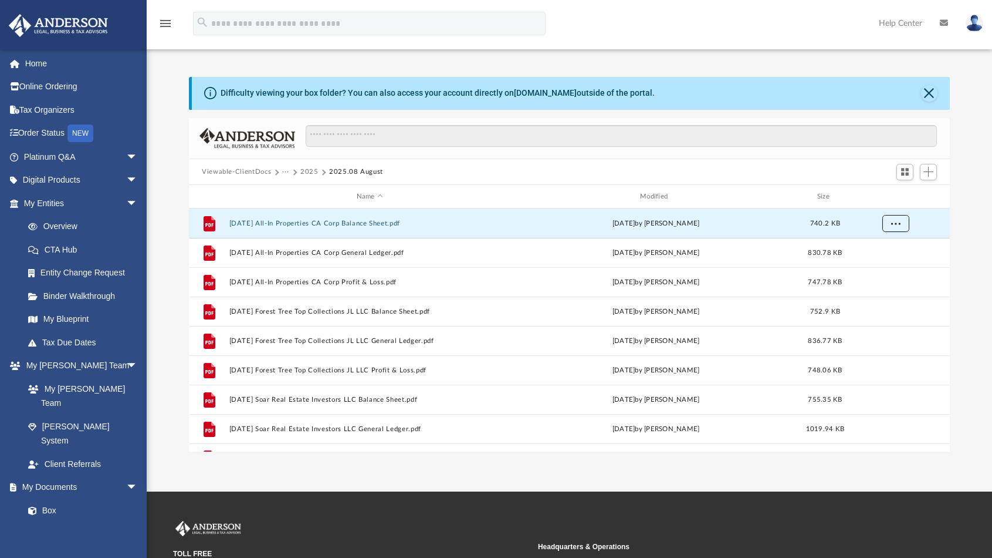
click at [896, 225] on span "More options" at bounding box center [895, 223] width 9 height 6
click at [881, 268] on li "Download" at bounding box center [886, 265] width 34 height 12
